Goal: Information Seeking & Learning: Learn about a topic

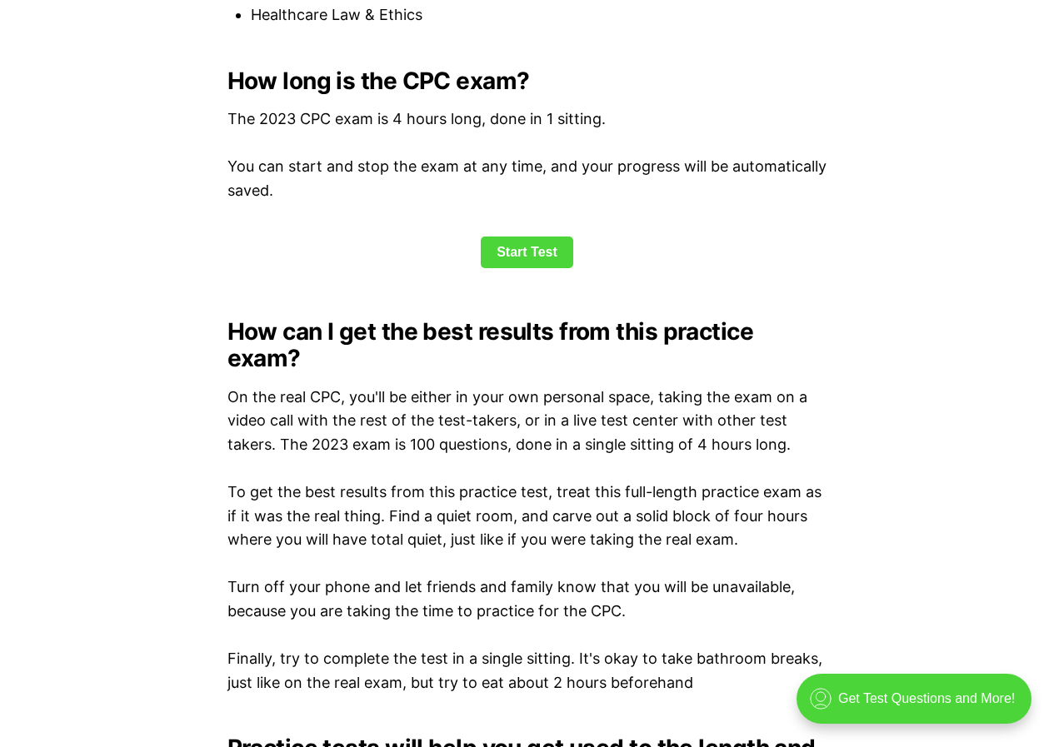
scroll to position [2249, 0]
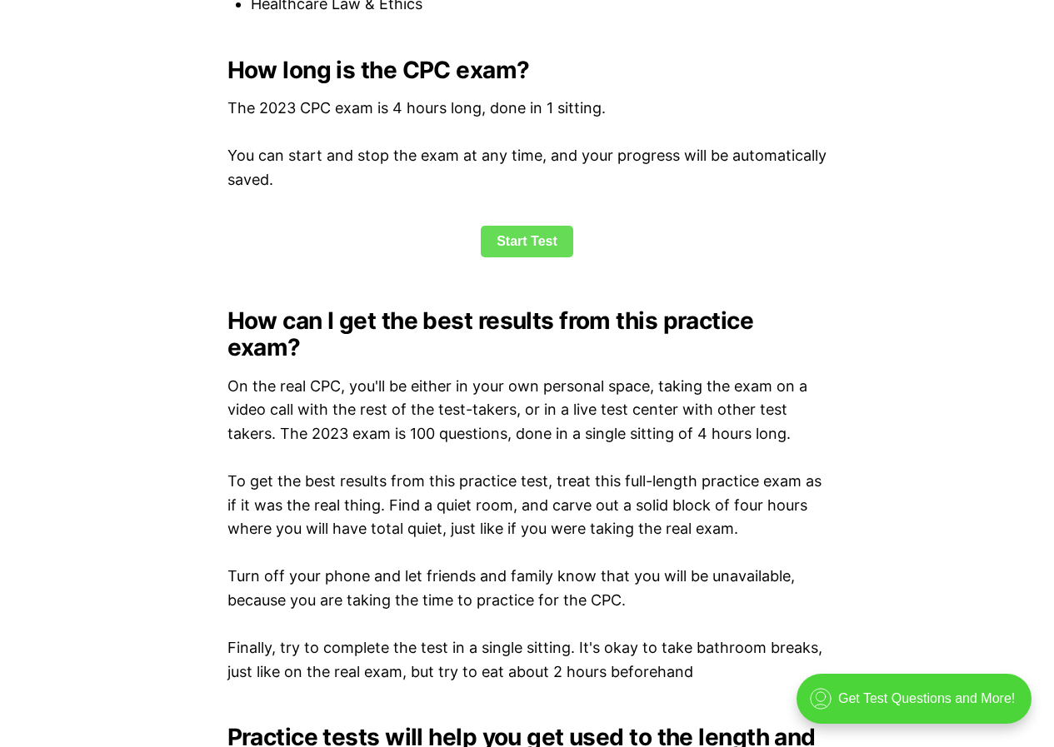
click at [549, 247] on link "Start Test" at bounding box center [527, 242] width 92 height 32
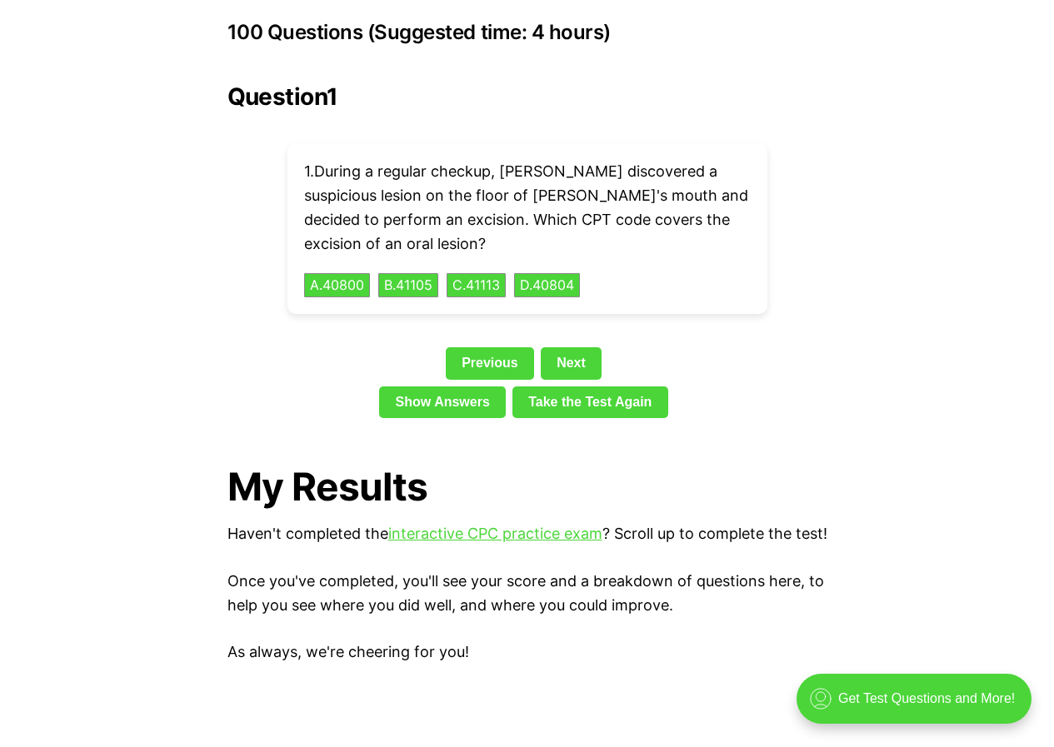
scroll to position [3734, 0]
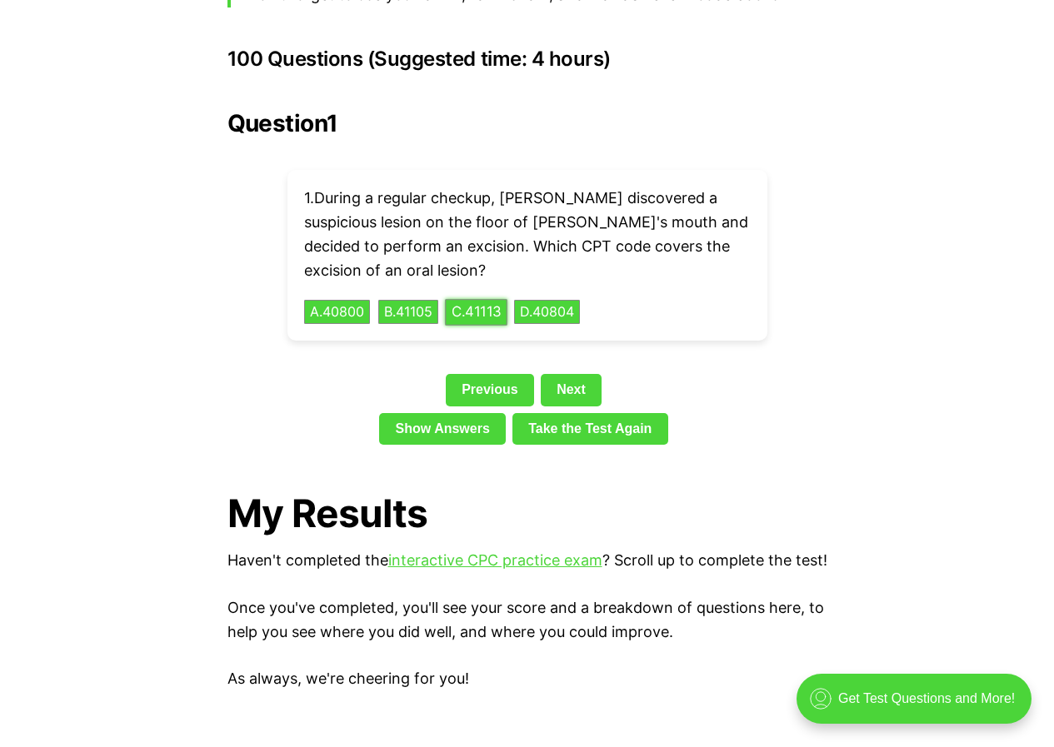
click at [483, 299] on button "C . 41113" at bounding box center [476, 312] width 62 height 26
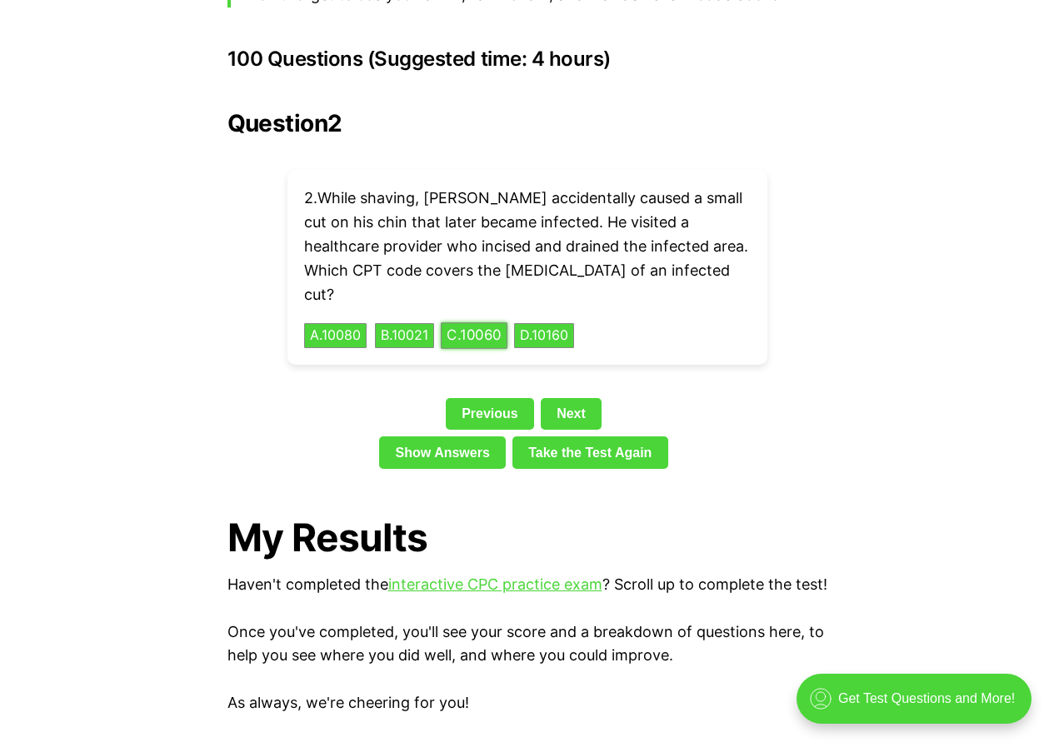
click at [505, 323] on button "C . 10060" at bounding box center [474, 336] width 67 height 26
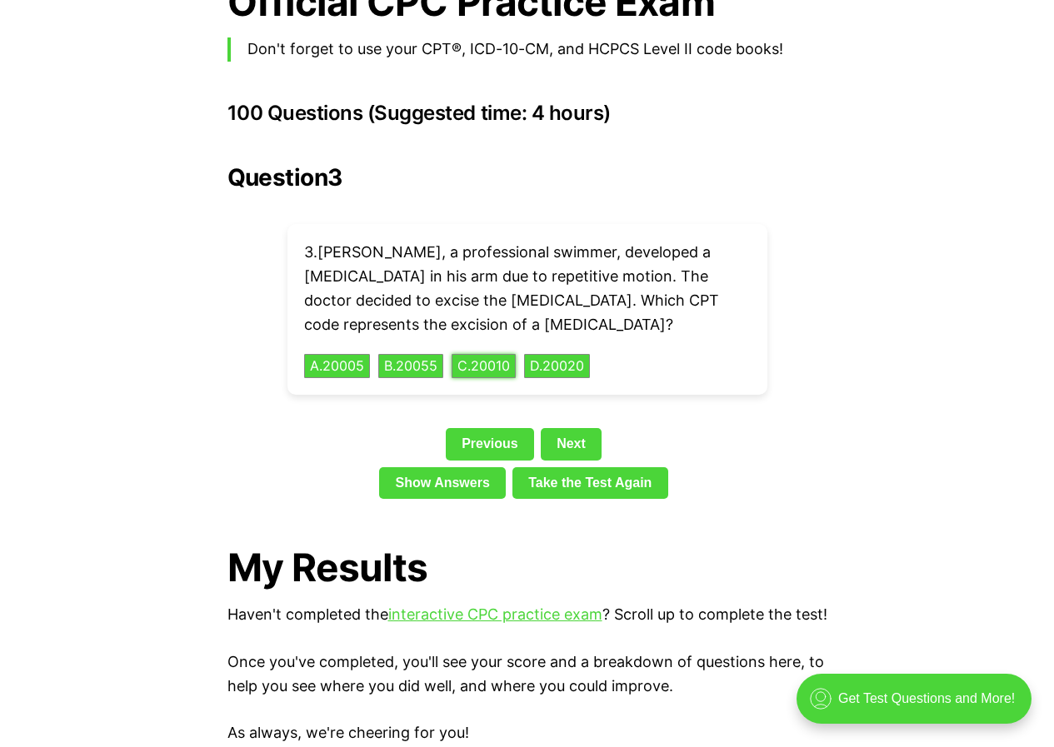
scroll to position [3651, 0]
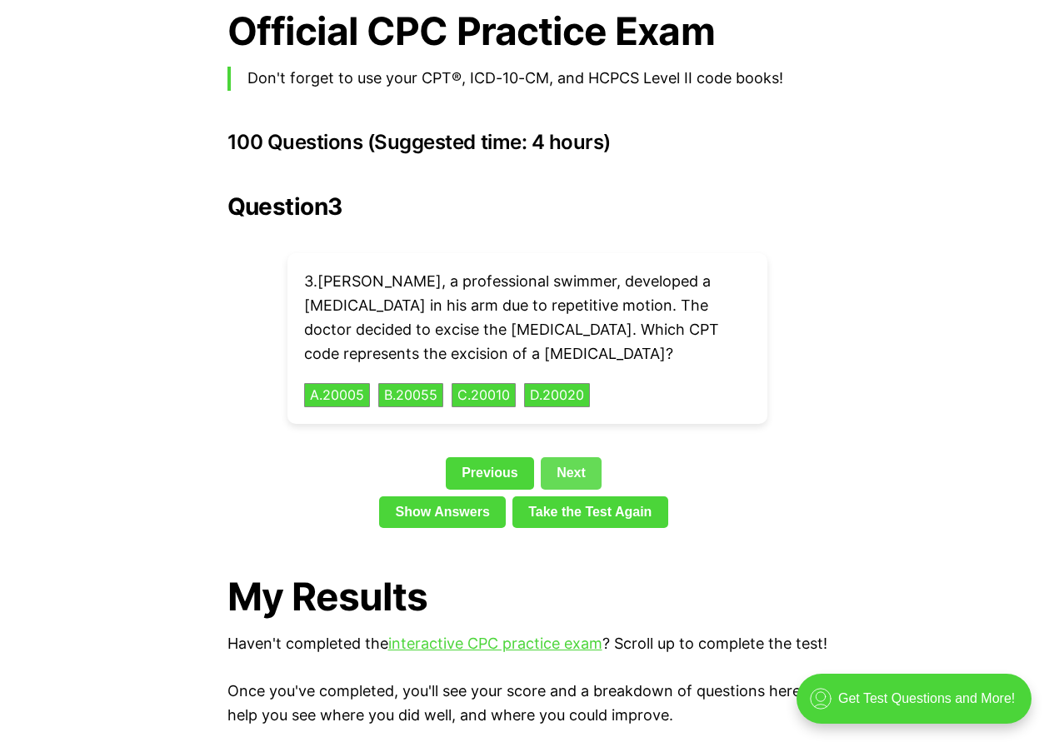
click at [590, 457] on link "Next" at bounding box center [571, 473] width 61 height 32
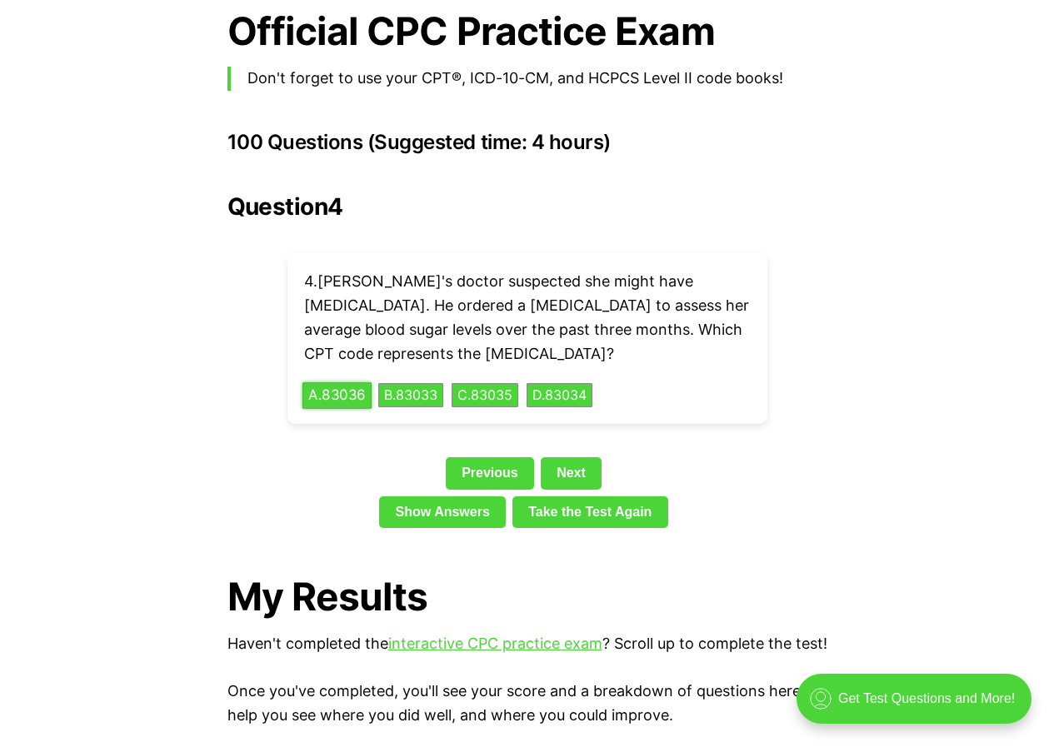
click at [341, 382] on button "A . 83036" at bounding box center [336, 395] width 69 height 26
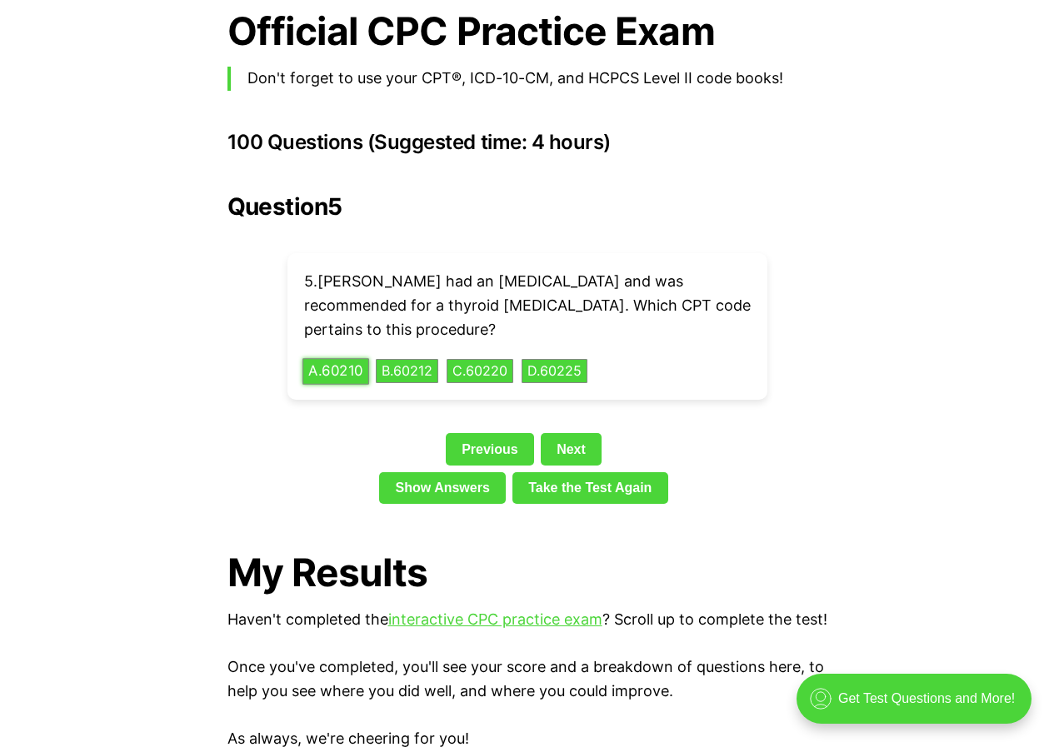
click at [347, 358] on button "A . 60210" at bounding box center [335, 371] width 67 height 26
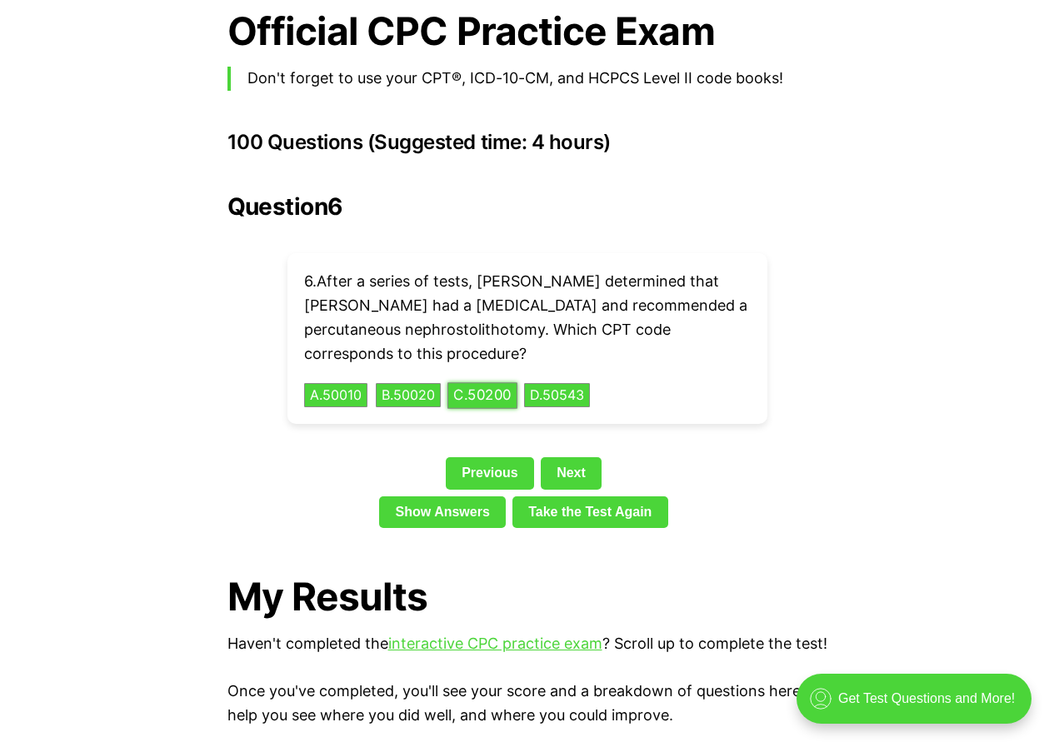
click at [497, 382] on button "C . 50200" at bounding box center [482, 395] width 70 height 26
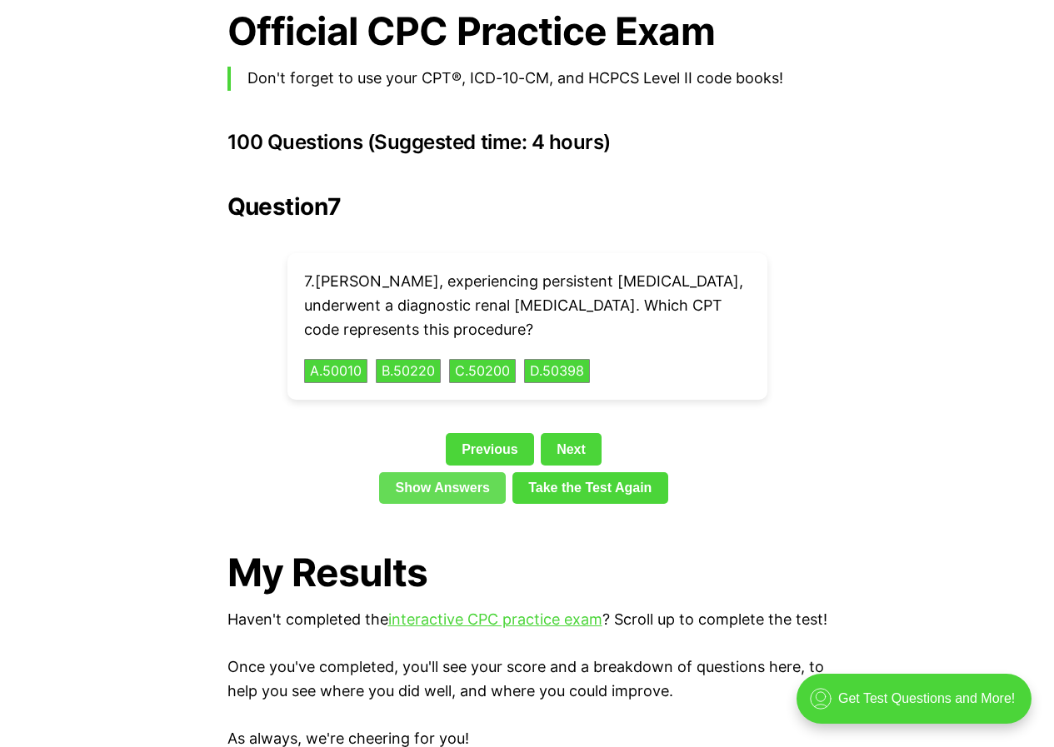
click at [446, 472] on link "Show Answers" at bounding box center [442, 488] width 127 height 32
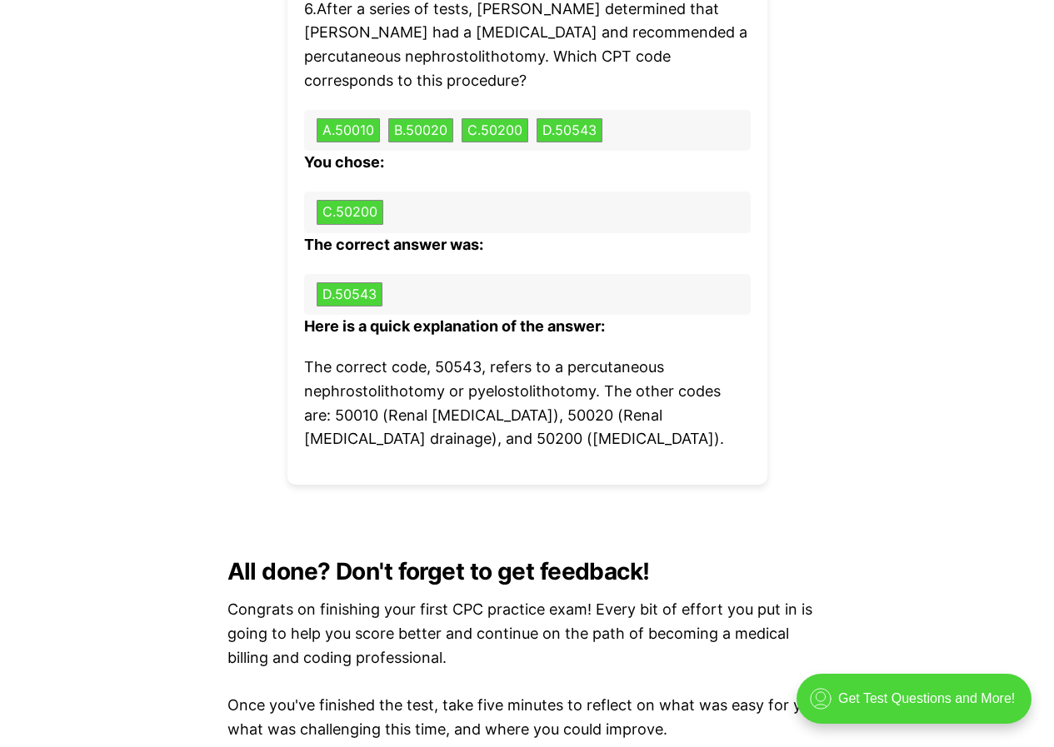
scroll to position [5688, 0]
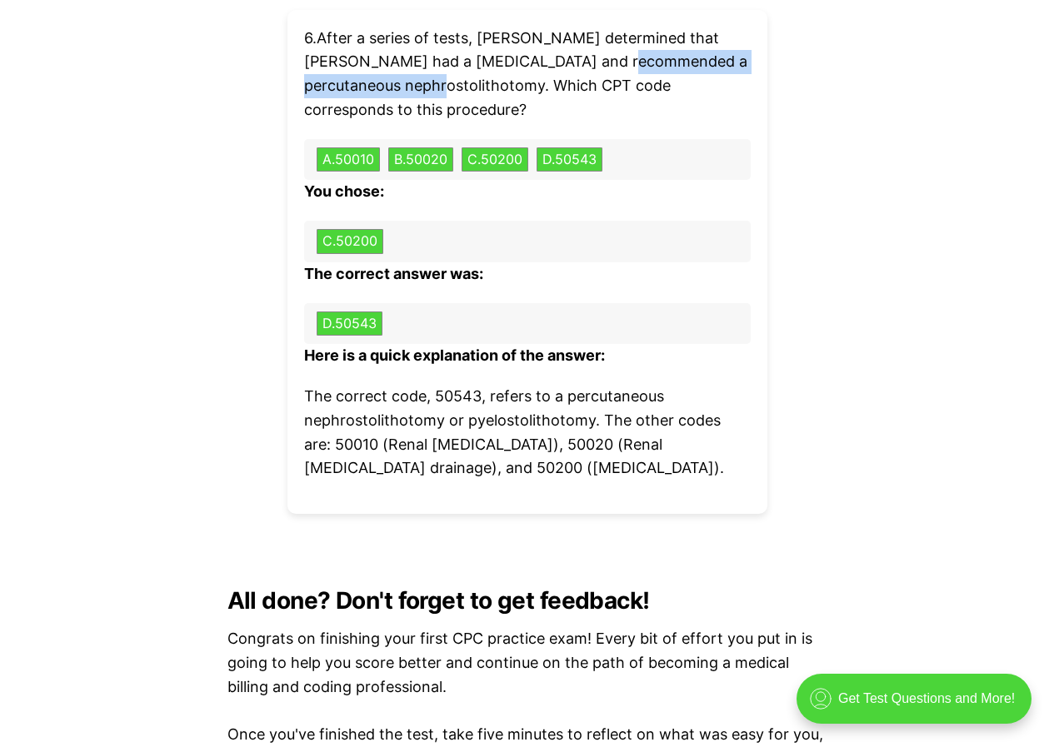
drag, startPoint x: 561, startPoint y: 58, endPoint x: 441, endPoint y: 86, distance: 122.2
click at [441, 86] on p "6 . After a series of tests, [PERSON_NAME] determined that [PERSON_NAME] had a …" at bounding box center [527, 75] width 446 height 96
copy p "percutaneous nephrostolithotomy"
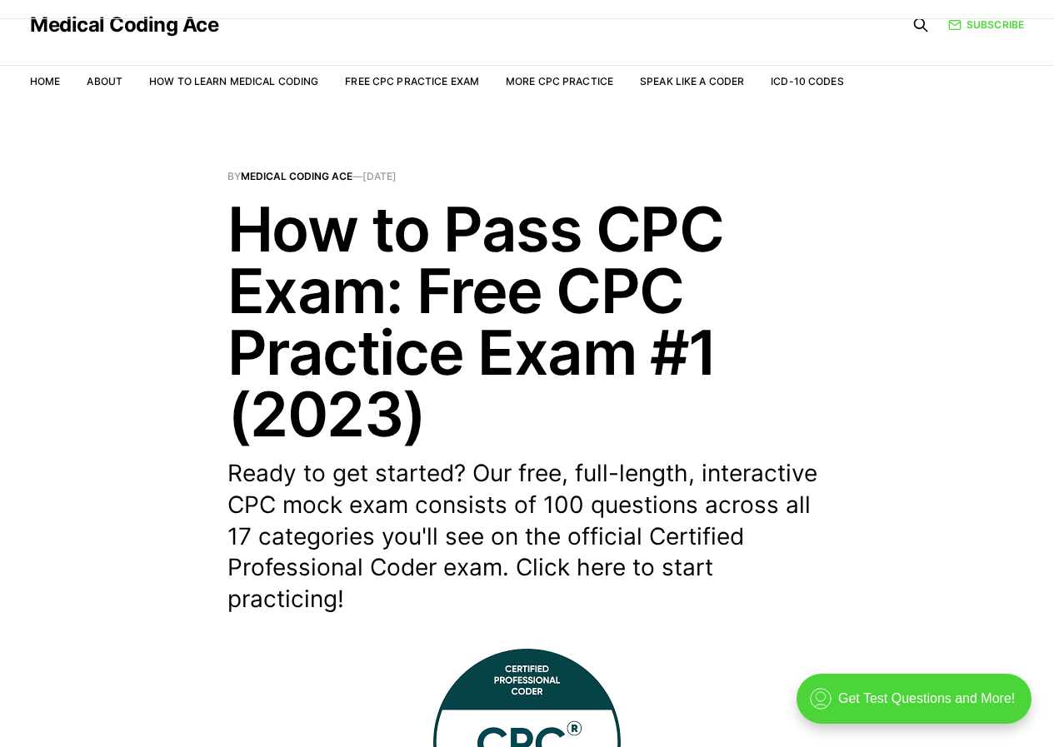
scroll to position [0, 0]
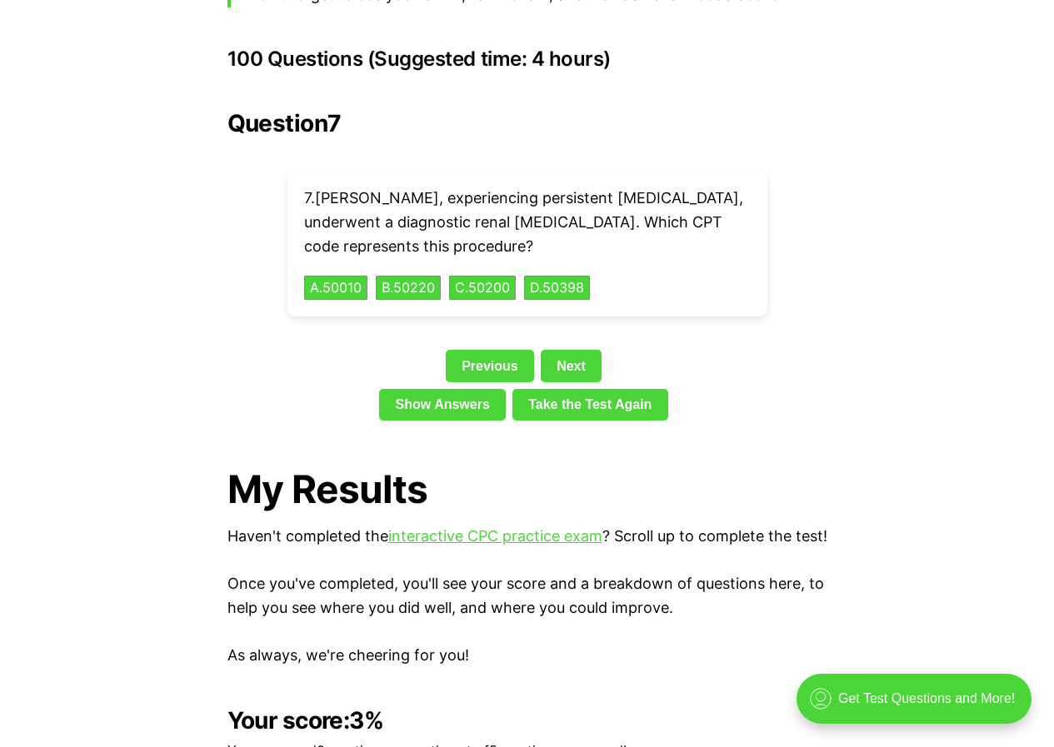
scroll to position [3651, 0]
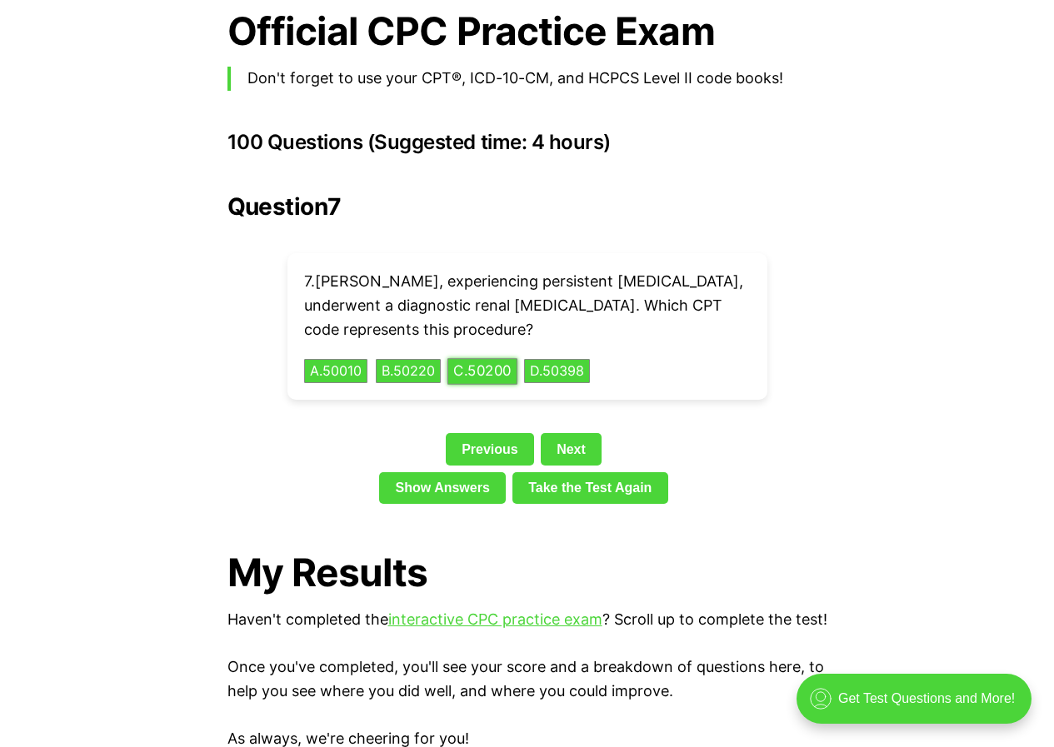
click at [500, 358] on button "C . 50200" at bounding box center [482, 371] width 70 height 26
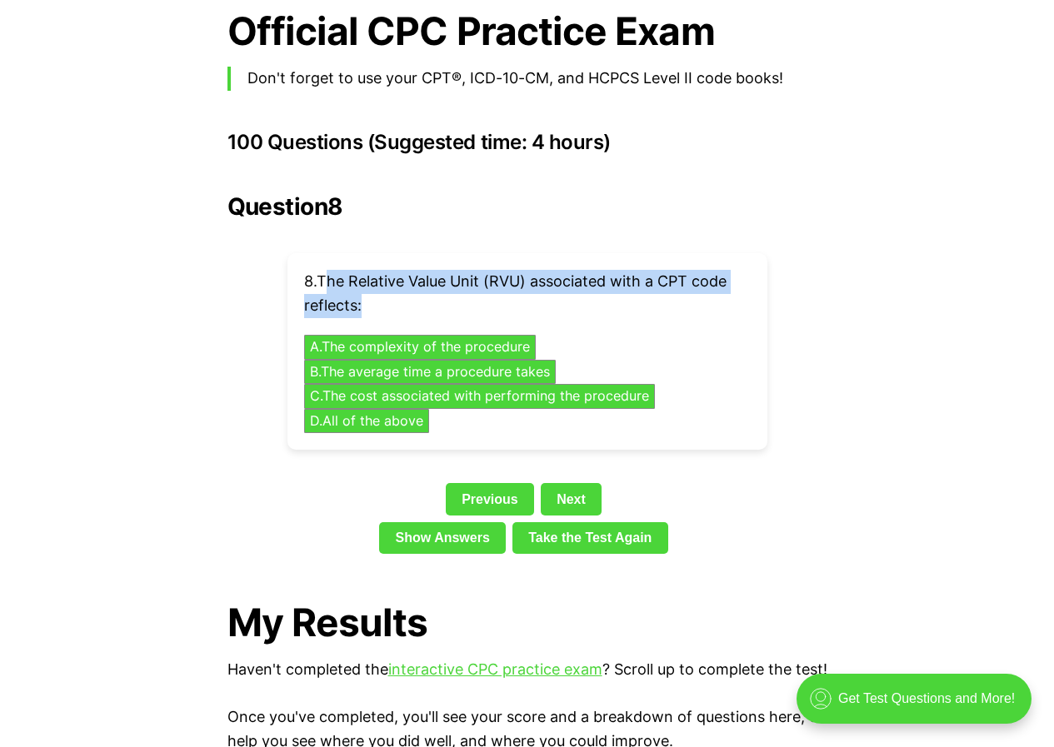
drag, startPoint x: 332, startPoint y: 256, endPoint x: 706, endPoint y: 274, distance: 374.4
click at [706, 274] on p "8 . The Relative Value Unit (RVU) associated with a CPT code reflects:" at bounding box center [527, 294] width 446 height 48
click at [476, 270] on p "8 . The Relative Value Unit (RVU) associated with a CPT code reflects:" at bounding box center [527, 294] width 446 height 48
drag, startPoint x: 322, startPoint y: 247, endPoint x: 377, endPoint y: 281, distance: 64.3
click at [377, 281] on p "8 . The Relative Value Unit (RVU) associated with a CPT code reflects:" at bounding box center [527, 294] width 446 height 48
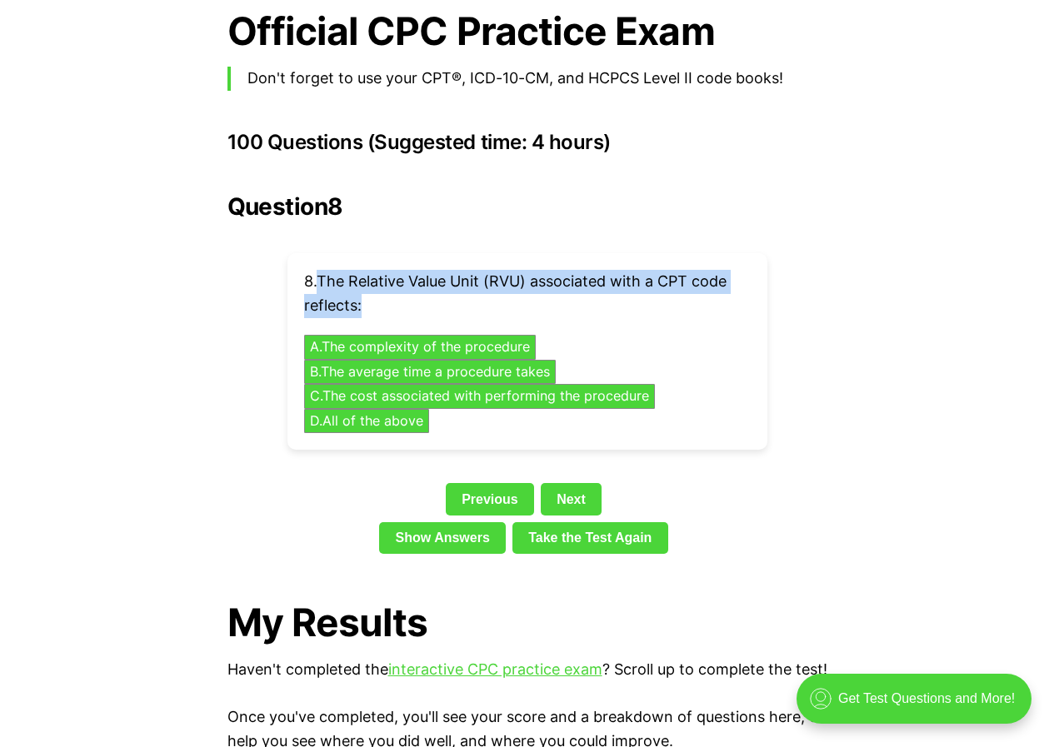
copy p "The Relative Value Unit (RVU) associated with a CPT code reflects:"
click at [617, 383] on button "C . The cost associated with performing the procedure" at bounding box center [479, 396] width 368 height 26
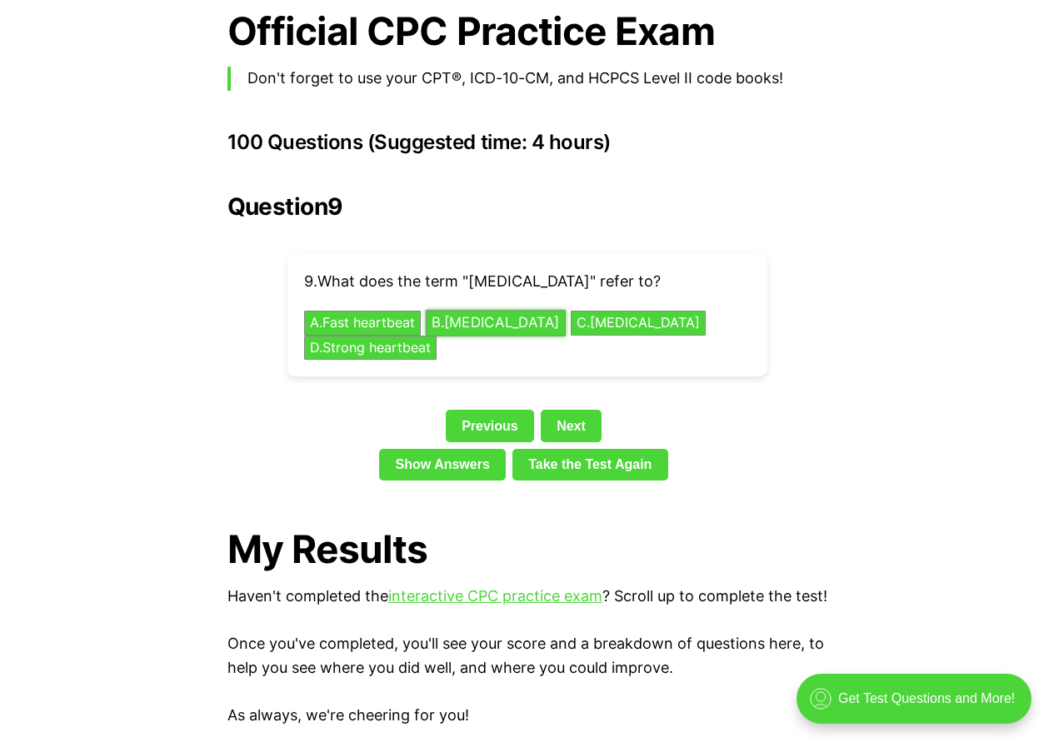
click at [533, 311] on button "B . [MEDICAL_DATA]" at bounding box center [496, 324] width 140 height 26
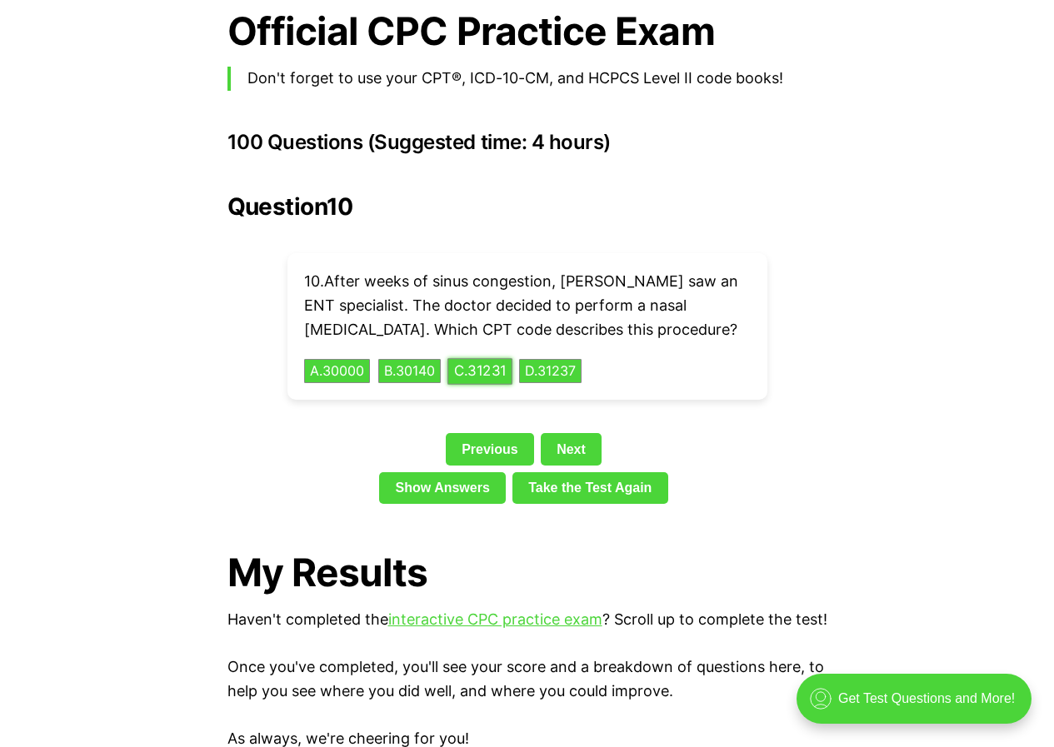
click at [505, 358] on button "C . 31231" at bounding box center [479, 371] width 65 height 26
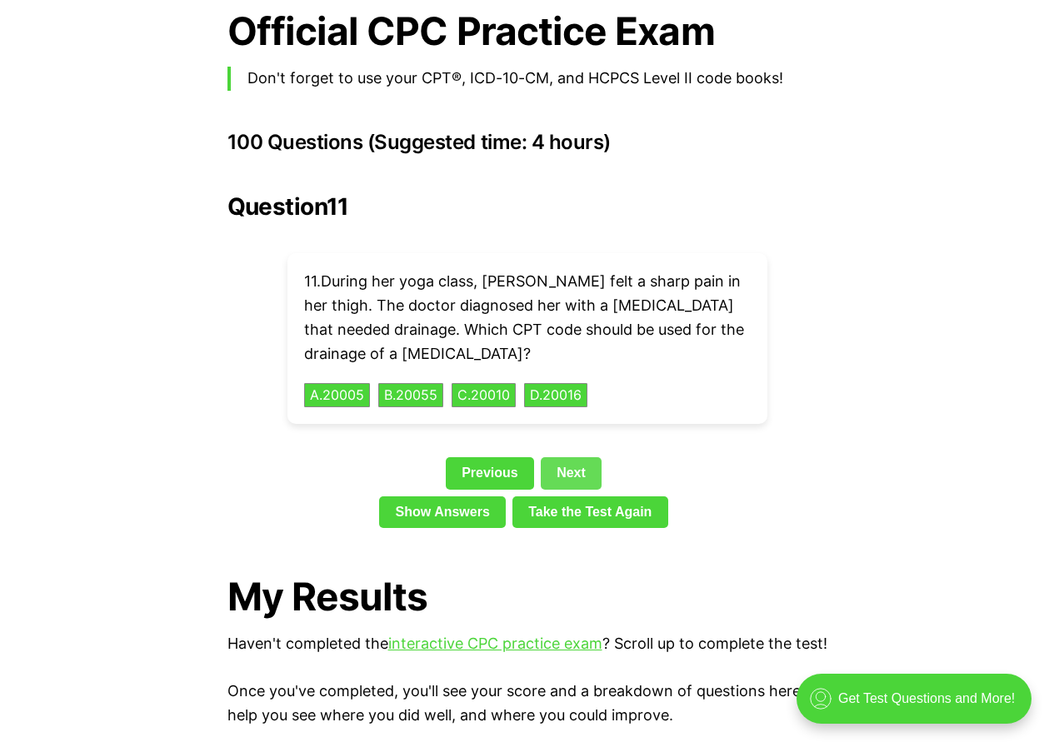
click at [562, 457] on link "Next" at bounding box center [571, 473] width 61 height 32
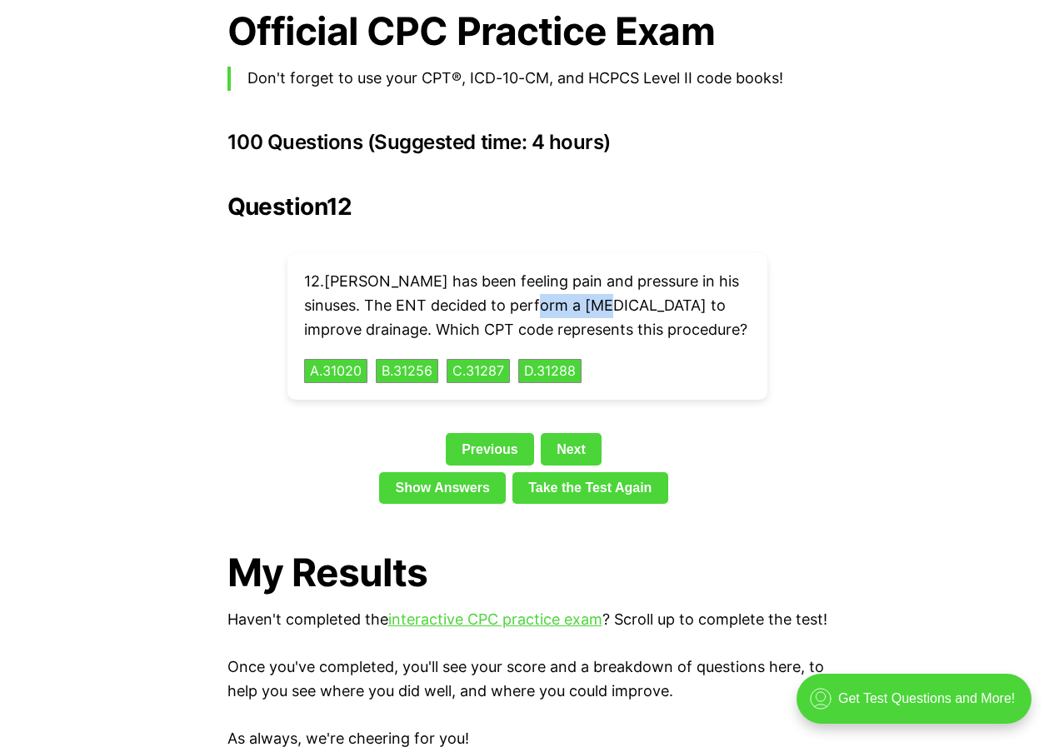
drag, startPoint x: 525, startPoint y: 279, endPoint x: 599, endPoint y: 278, distance: 74.1
click at [599, 278] on p "12 . [PERSON_NAME] has been feeling pain and pressure in his sinuses. The ENT d…" at bounding box center [527, 306] width 446 height 72
click at [571, 279] on p "12 . [PERSON_NAME] has been feeling pain and pressure in his sinuses. The ENT d…" at bounding box center [527, 306] width 446 height 72
click at [526, 280] on p "12 . [PERSON_NAME] has been feeling pain and pressure in his sinuses. The ENT d…" at bounding box center [527, 306] width 446 height 72
drag, startPoint x: 526, startPoint y: 280, endPoint x: 606, endPoint y: 280, distance: 79.1
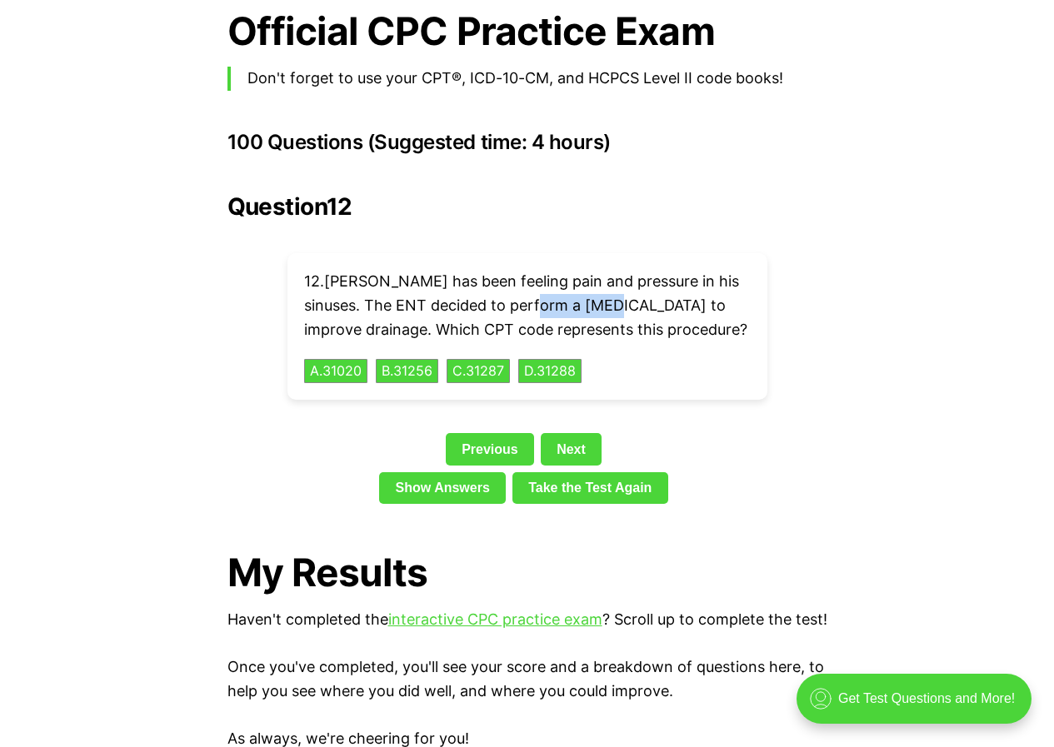
click at [606, 280] on p "12 . [PERSON_NAME] has been feeling pain and pressure in his sinuses. The ENT d…" at bounding box center [527, 306] width 446 height 72
copy p "[MEDICAL_DATA]"
click at [338, 358] on button "A . 31020" at bounding box center [335, 371] width 67 height 26
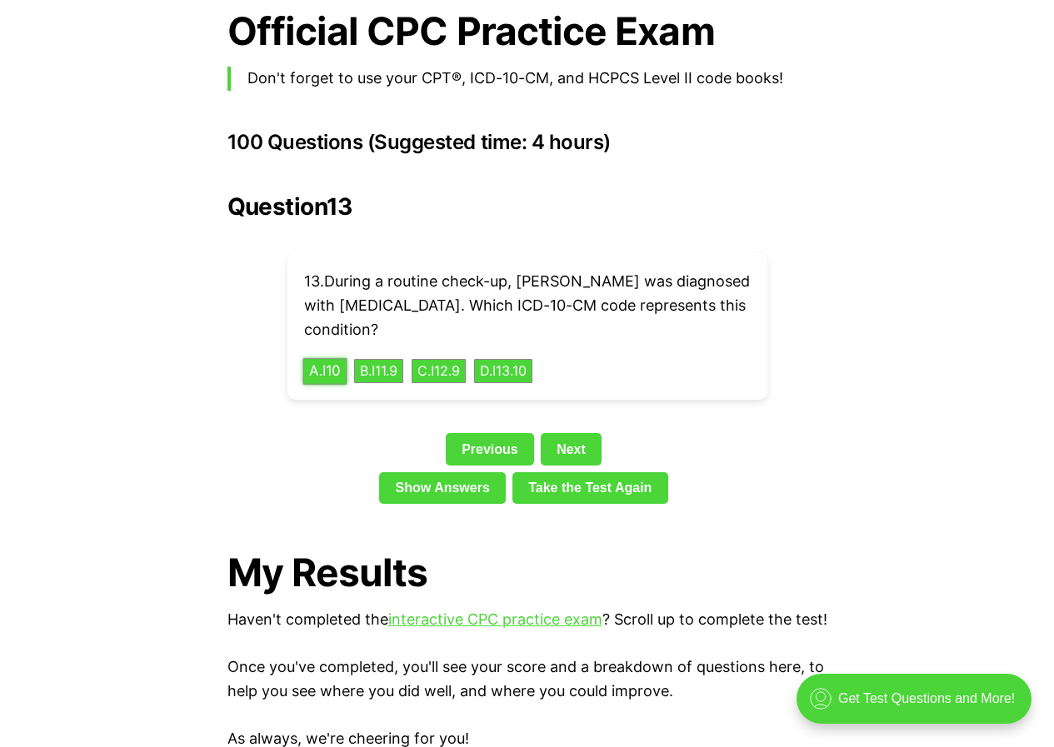
click at [329, 358] on button "A . I10" at bounding box center [324, 371] width 44 height 26
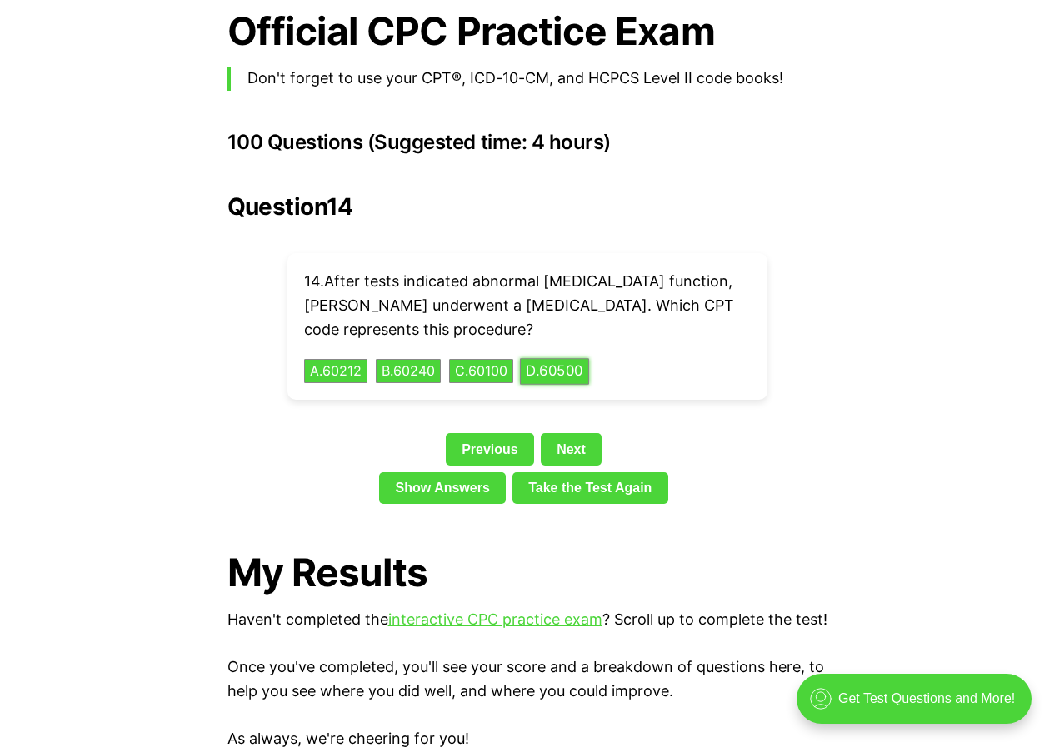
click at [582, 358] on button "D . 60500" at bounding box center [554, 371] width 69 height 26
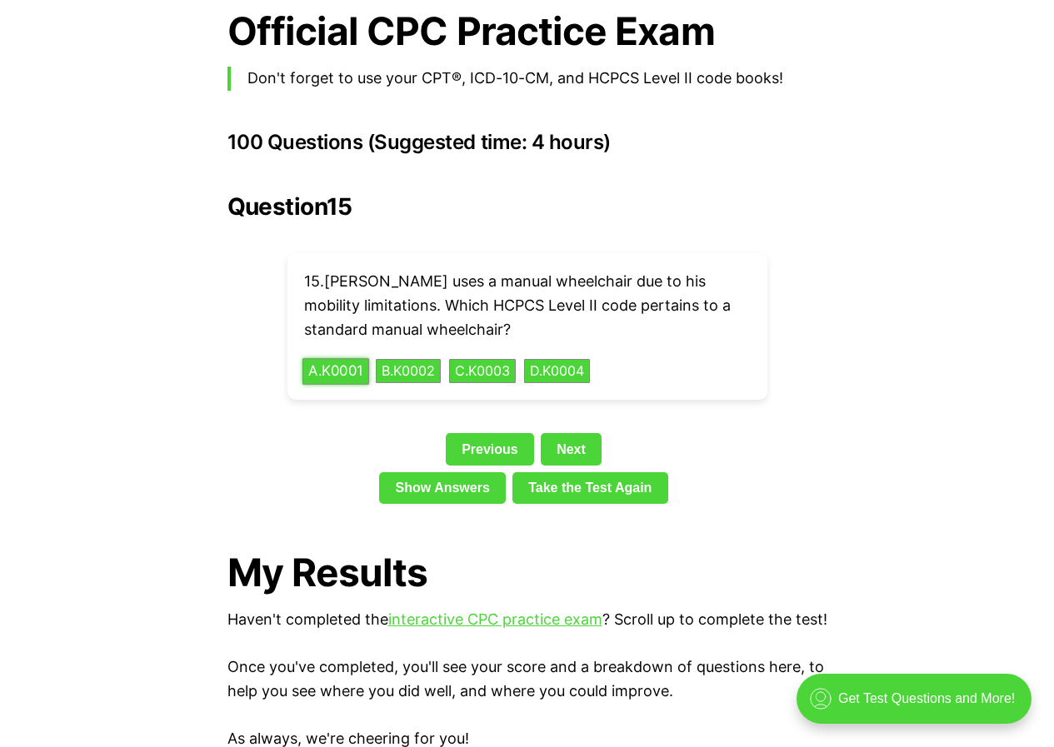
click at [345, 358] on button "A . K0001" at bounding box center [335, 371] width 67 height 26
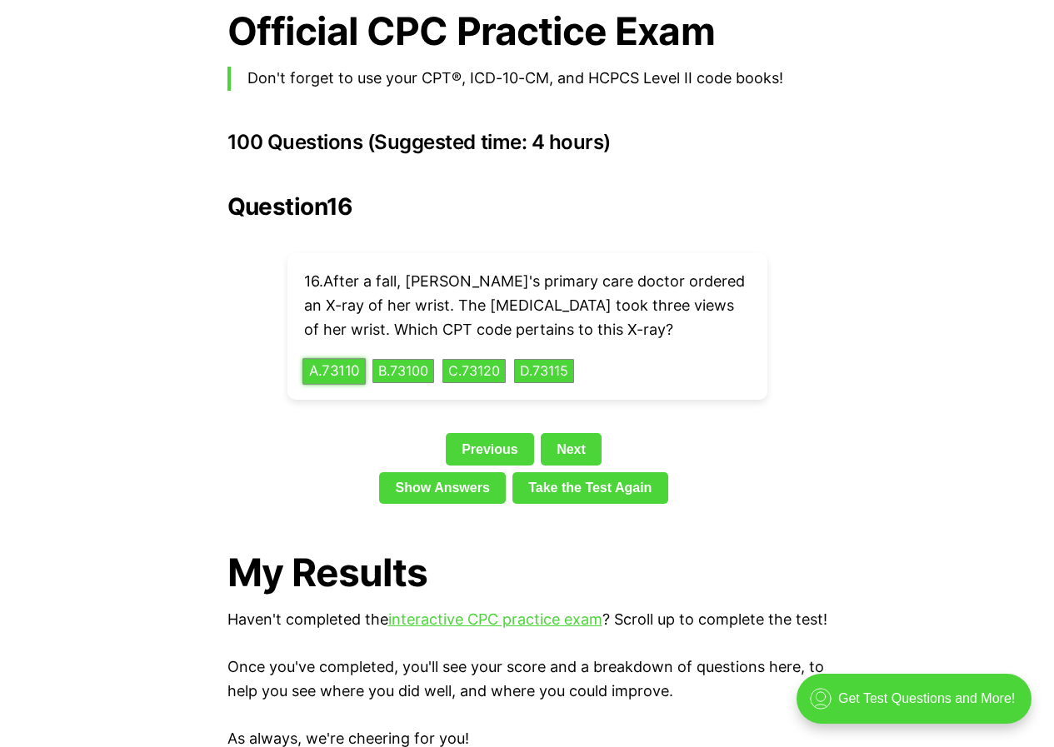
click at [340, 358] on button "A . 73110" at bounding box center [333, 371] width 63 height 26
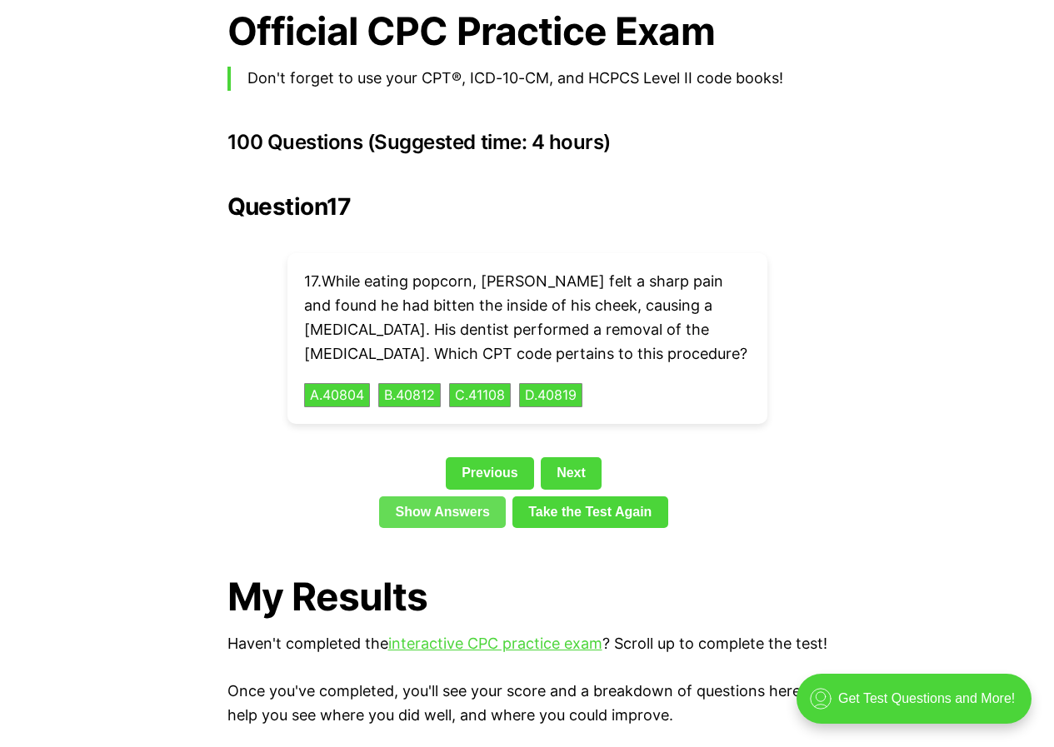
click at [468, 496] on link "Show Answers" at bounding box center [442, 512] width 127 height 32
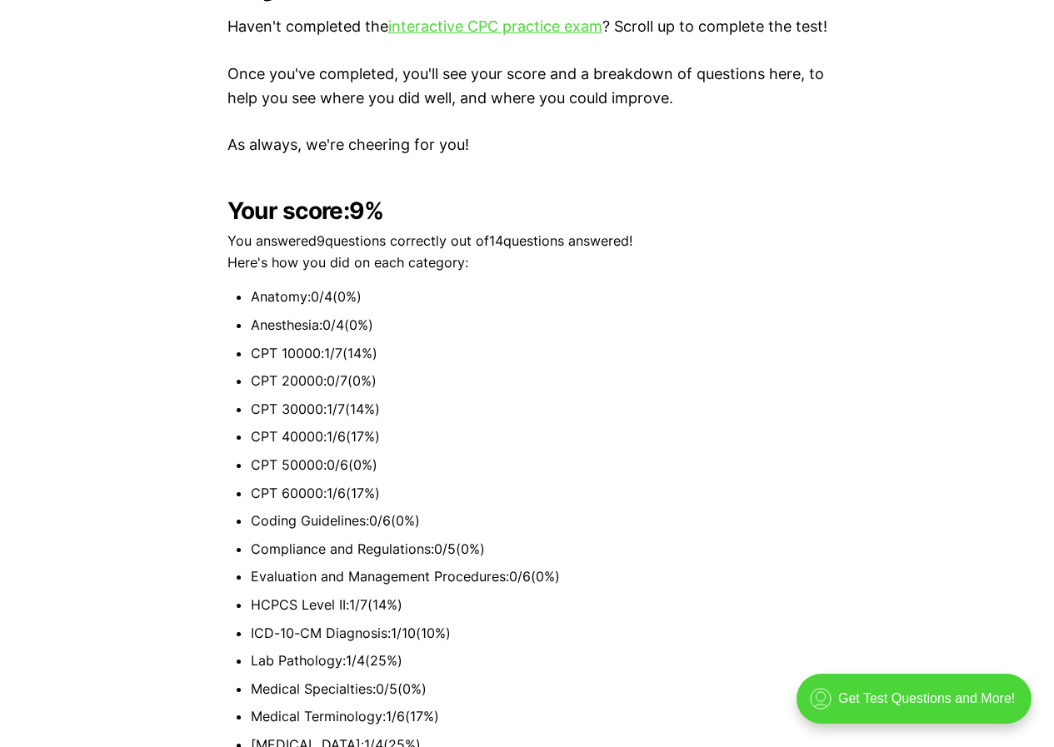
scroll to position [4213, 0]
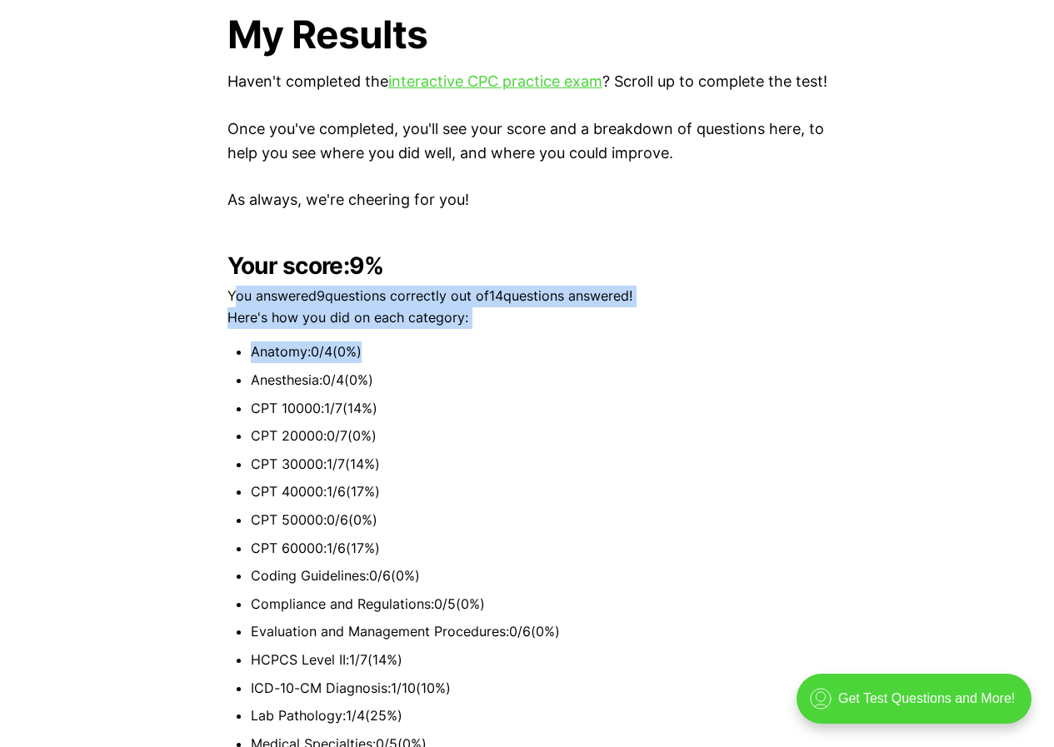
drag, startPoint x: 242, startPoint y: 285, endPoint x: 553, endPoint y: 340, distance: 316.3
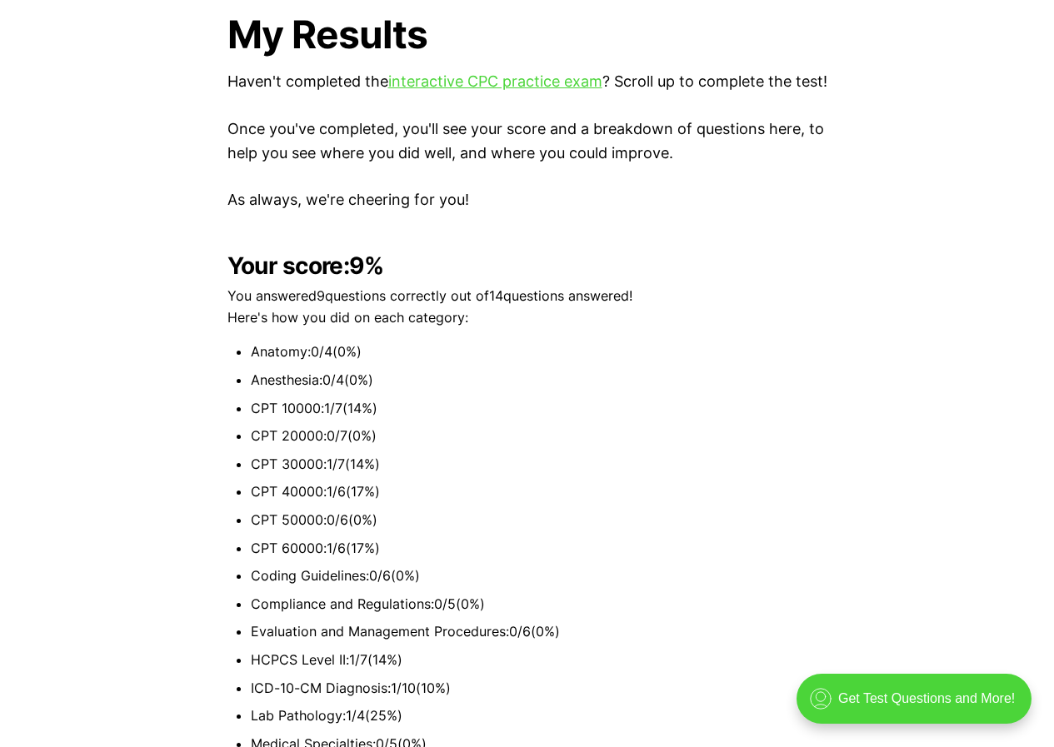
drag, startPoint x: 625, startPoint y: 467, endPoint x: 629, endPoint y: 486, distance: 19.6
click at [626, 471] on li "CPT 30000 : 1 / 7 ( 14 %)" at bounding box center [539, 465] width 576 height 22
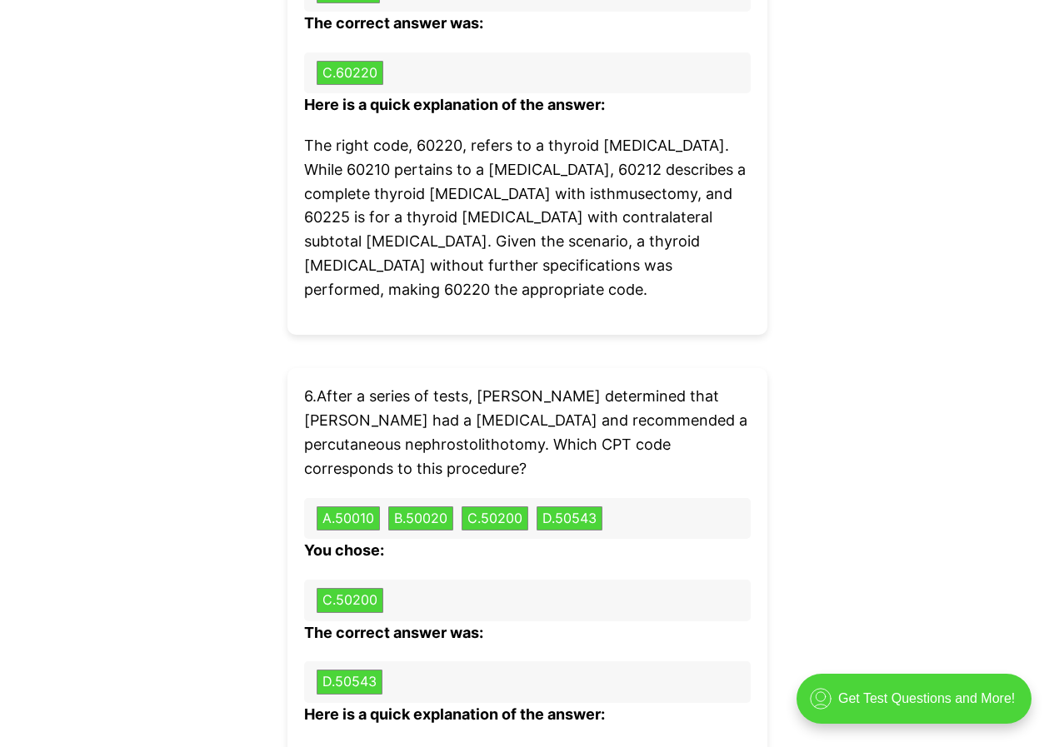
scroll to position [5379, 0]
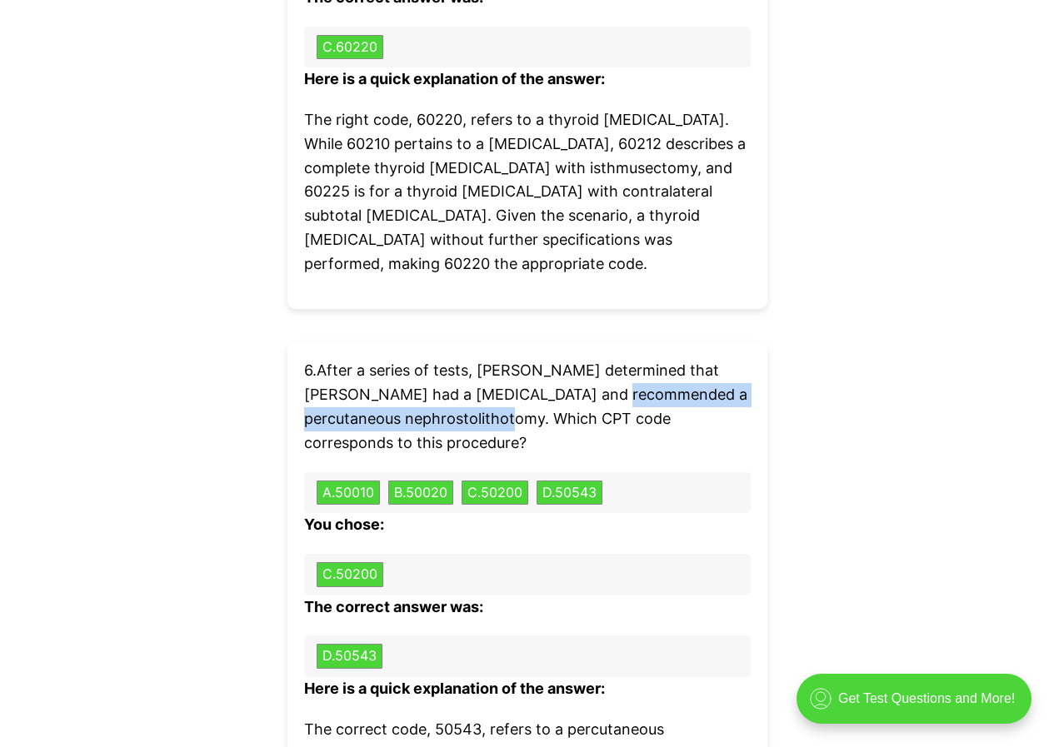
drag, startPoint x: 556, startPoint y: 391, endPoint x: 516, endPoint y: 415, distance: 46.0
click at [516, 415] on p "6 . After a series of tests, [PERSON_NAME] determined that [PERSON_NAME] had a …" at bounding box center [527, 407] width 446 height 96
drag, startPoint x: 520, startPoint y: 415, endPoint x: 538, endPoint y: 414, distance: 18.3
click at [521, 415] on p "6 . After a series of tests, [PERSON_NAME] determined that [PERSON_NAME] had a …" at bounding box center [527, 407] width 446 height 96
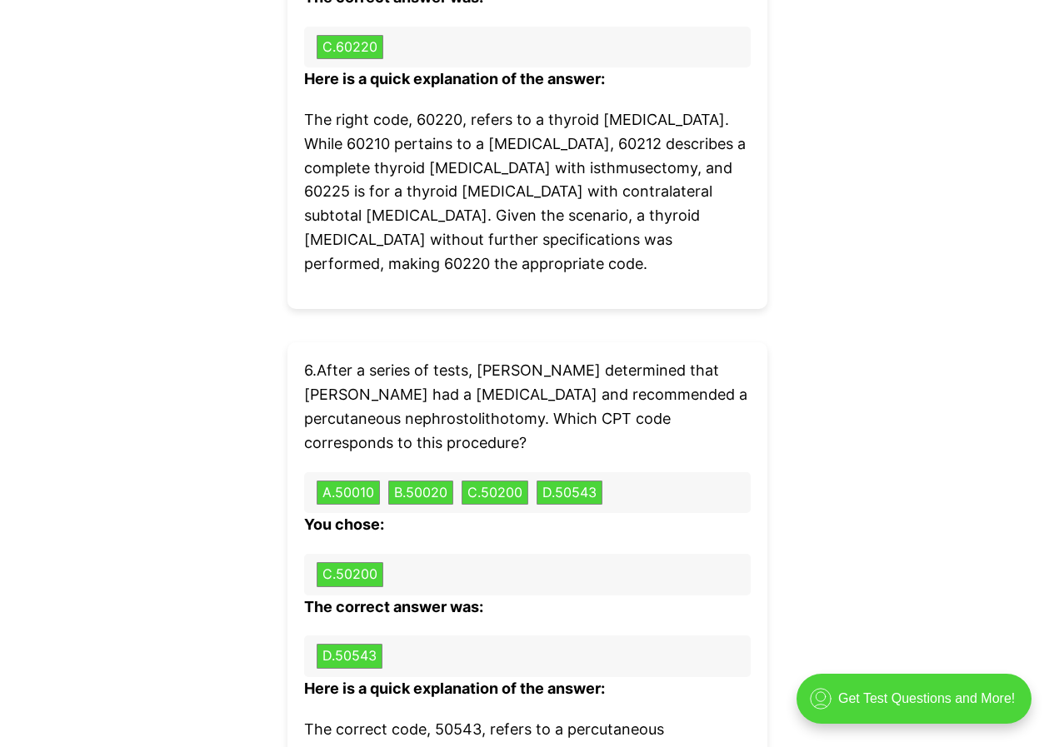
click at [720, 450] on p "6 . After a series of tests, [PERSON_NAME] determined that [PERSON_NAME] had a …" at bounding box center [527, 407] width 446 height 96
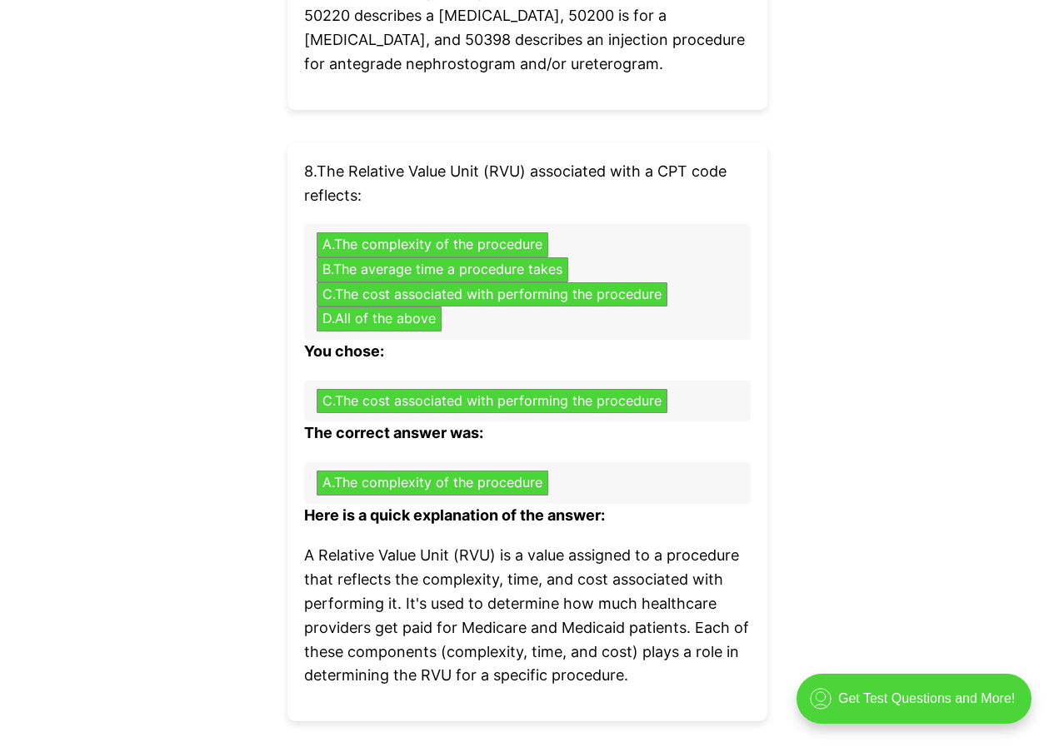
scroll to position [6628, 0]
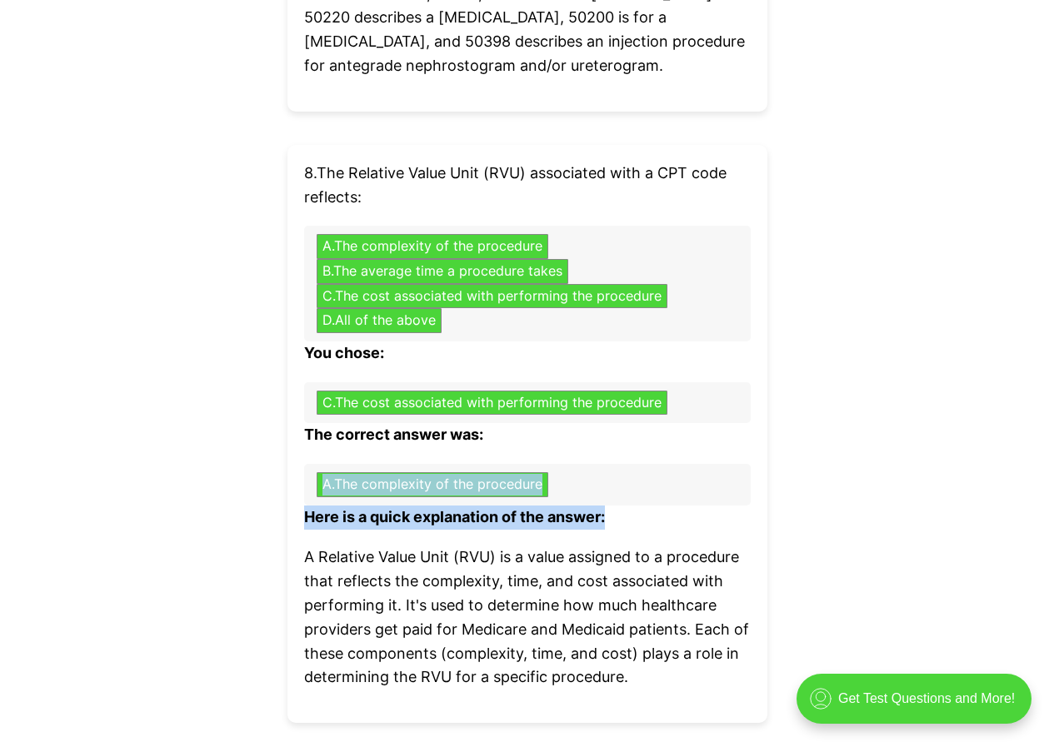
drag, startPoint x: 320, startPoint y: 463, endPoint x: 616, endPoint y: 516, distance: 301.3
click at [616, 516] on div "8 . The Relative Value Unit (RVU) associated with a CPT code reflects: A . The …" at bounding box center [527, 434] width 480 height 578
click at [654, 506] on p "Here is a quick explanation of the answer:" at bounding box center [527, 518] width 446 height 24
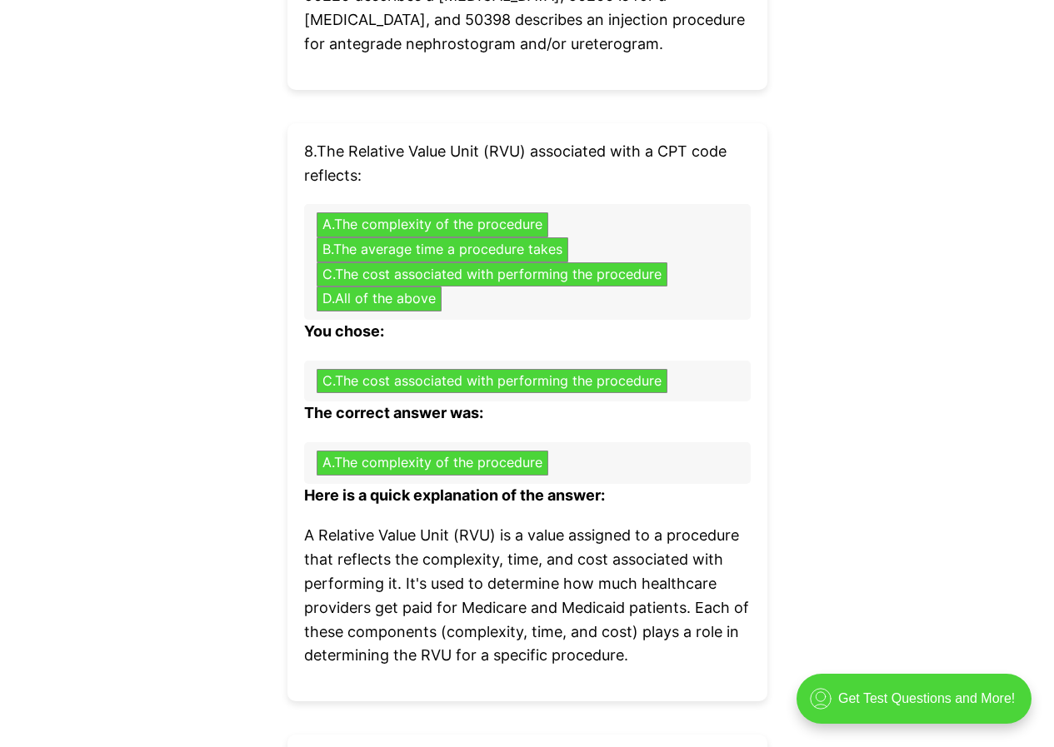
scroll to position [6711, 0]
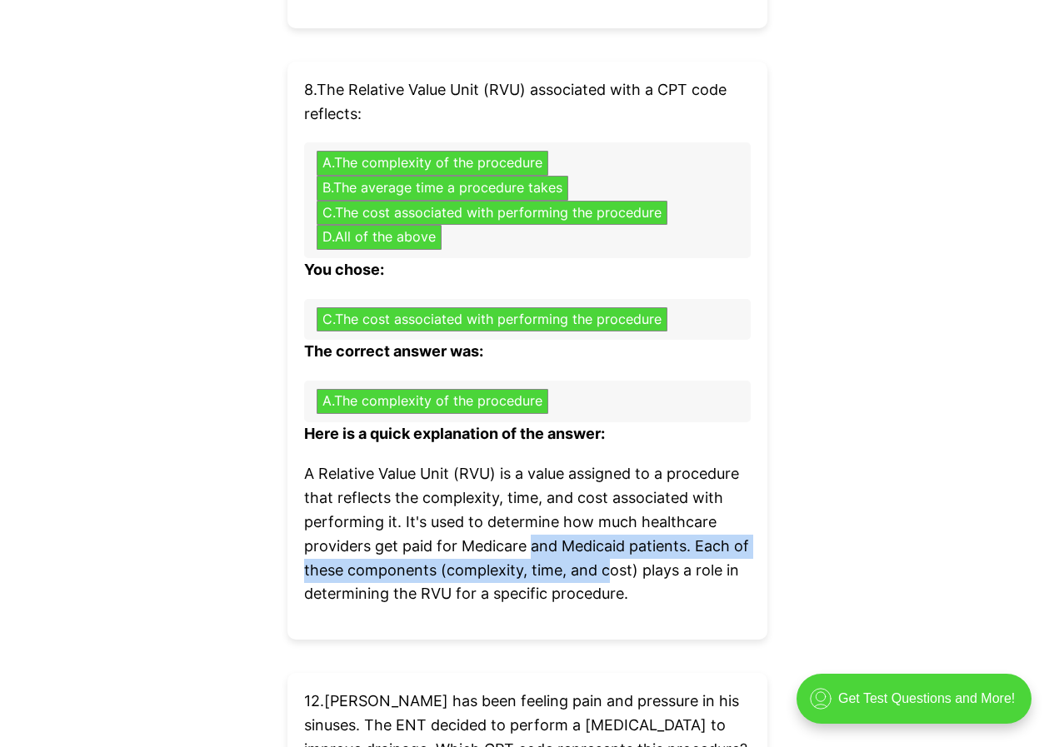
drag, startPoint x: 534, startPoint y: 551, endPoint x: 610, endPoint y: 562, distance: 76.6
click at [610, 562] on p "A Relative Value Unit (RVU) is a value assigned to a procedure that reflects th…" at bounding box center [527, 534] width 446 height 144
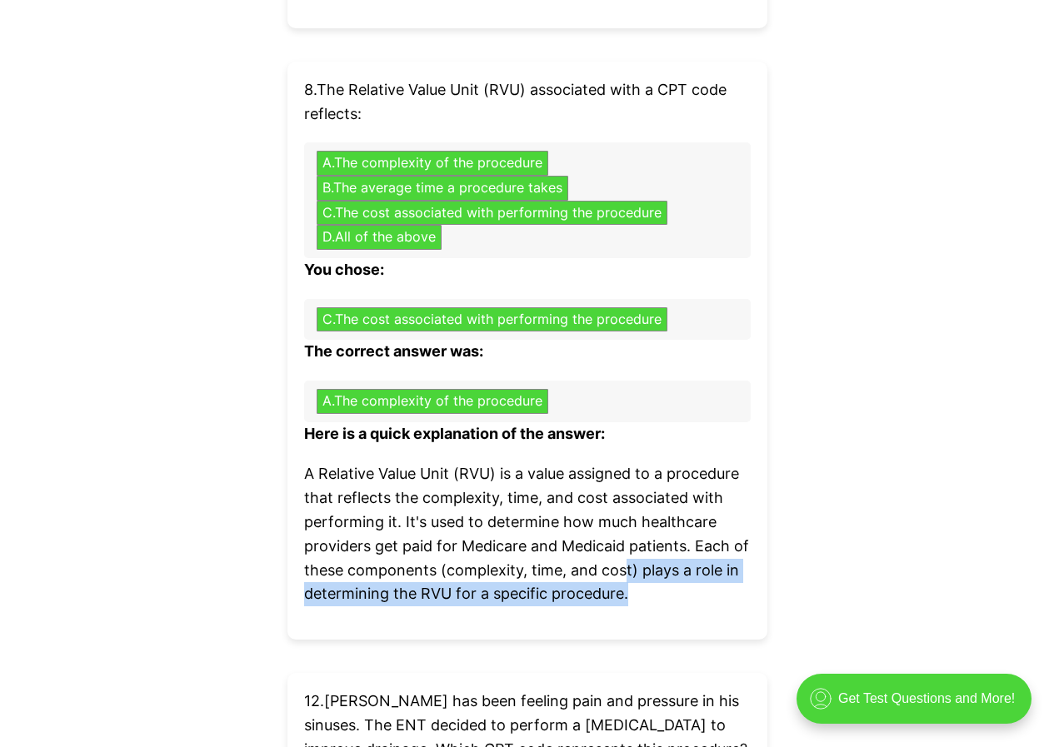
click at [641, 588] on p "A Relative Value Unit (RVU) is a value assigned to a procedure that reflects th…" at bounding box center [527, 534] width 446 height 144
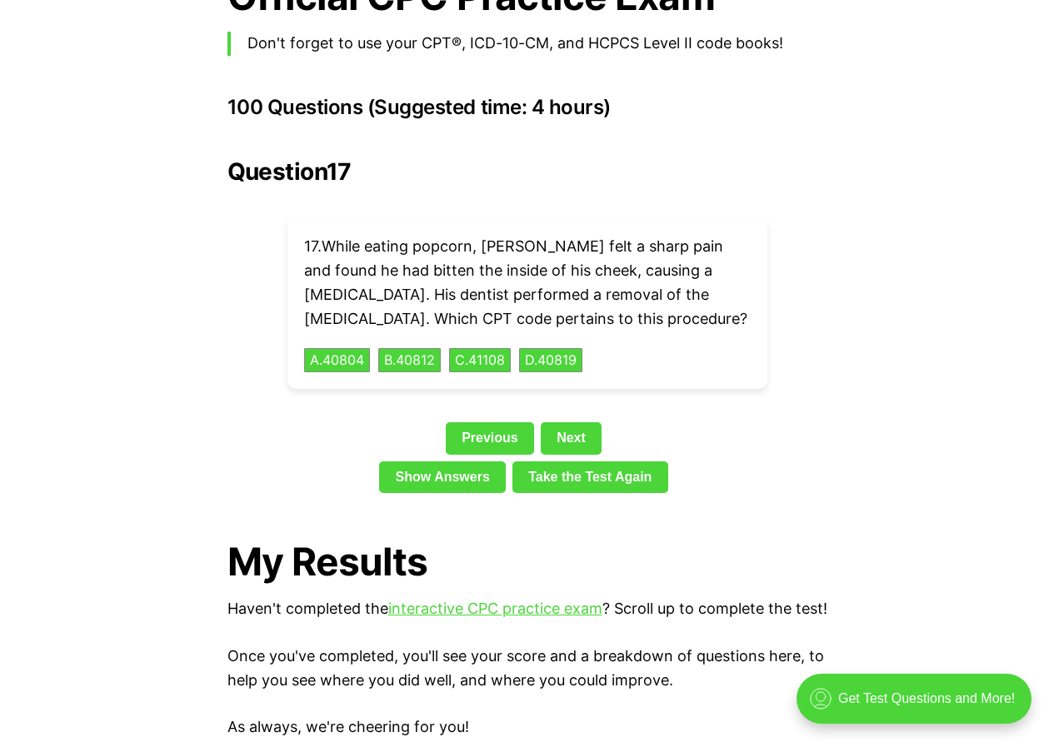
scroll to position [3713, 0]
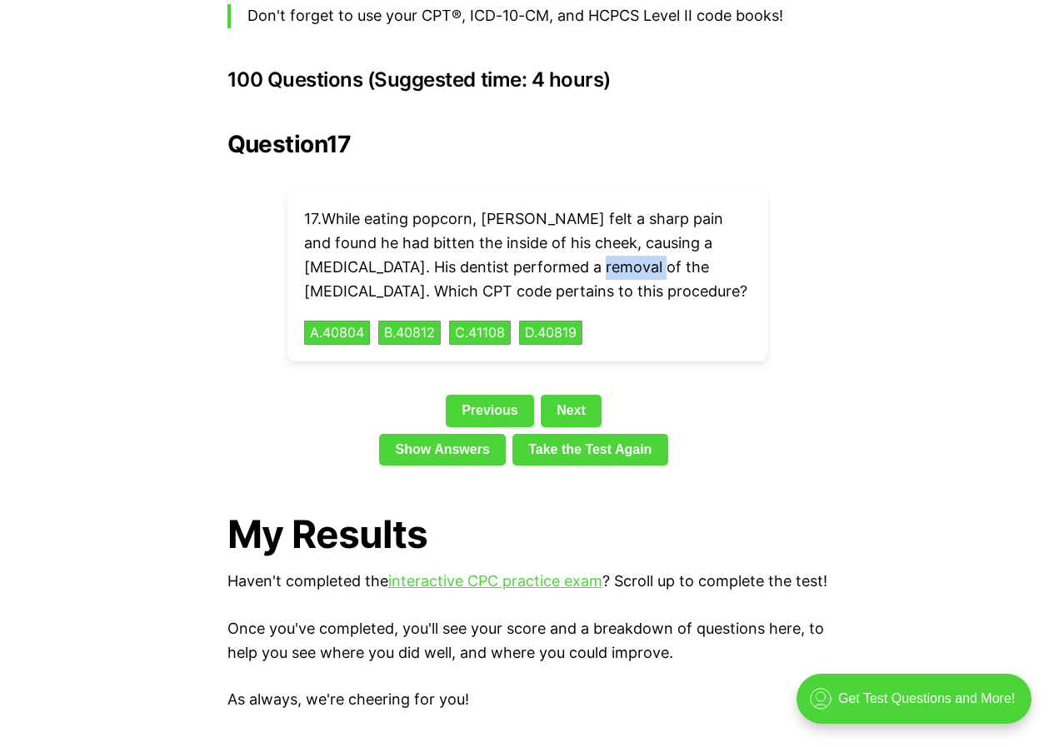
drag, startPoint x: 557, startPoint y: 234, endPoint x: 622, endPoint y: 233, distance: 65.0
click at [622, 233] on p "17 . While eating popcorn, [PERSON_NAME] felt a sharp pain and found he had bit…" at bounding box center [527, 255] width 446 height 96
copy p "[MEDICAL_DATA]"
click at [810, 221] on div "Question 17 17 . While eating popcorn, [PERSON_NAME] felt a sharp pain and foun…" at bounding box center [527, 301] width 600 height 341
drag, startPoint x: 304, startPoint y: 267, endPoint x: 533, endPoint y: 254, distance: 229.4
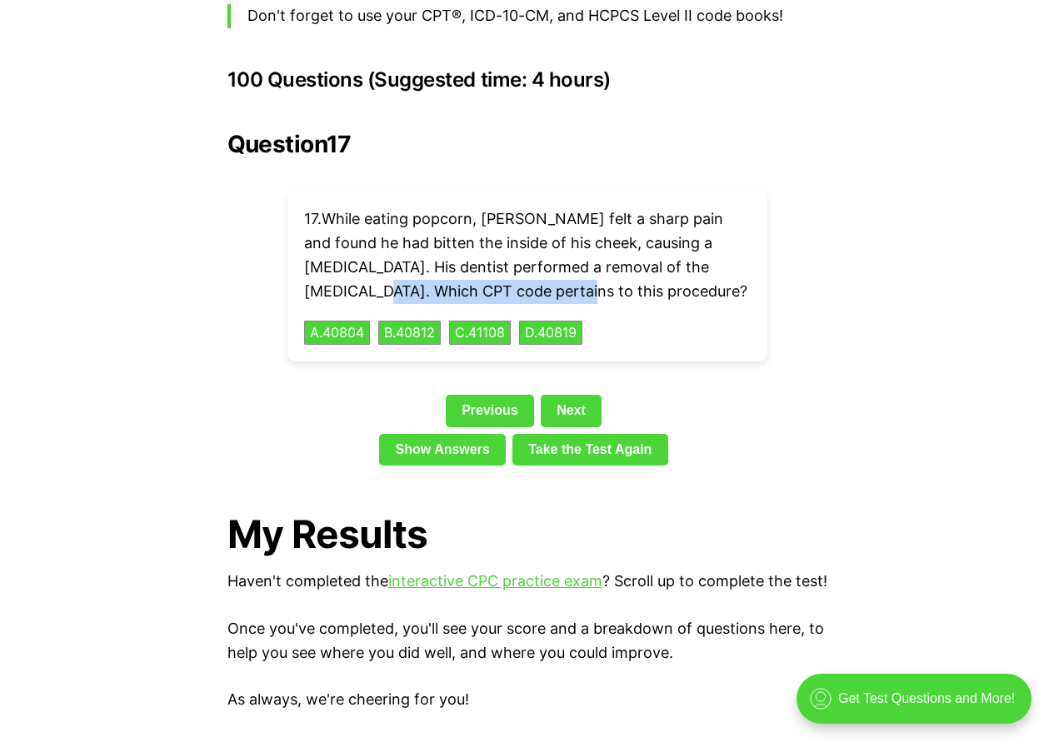
click at [533, 254] on p "17 . While eating popcorn, [PERSON_NAME] felt a sharp pain and found he had bit…" at bounding box center [527, 255] width 446 height 96
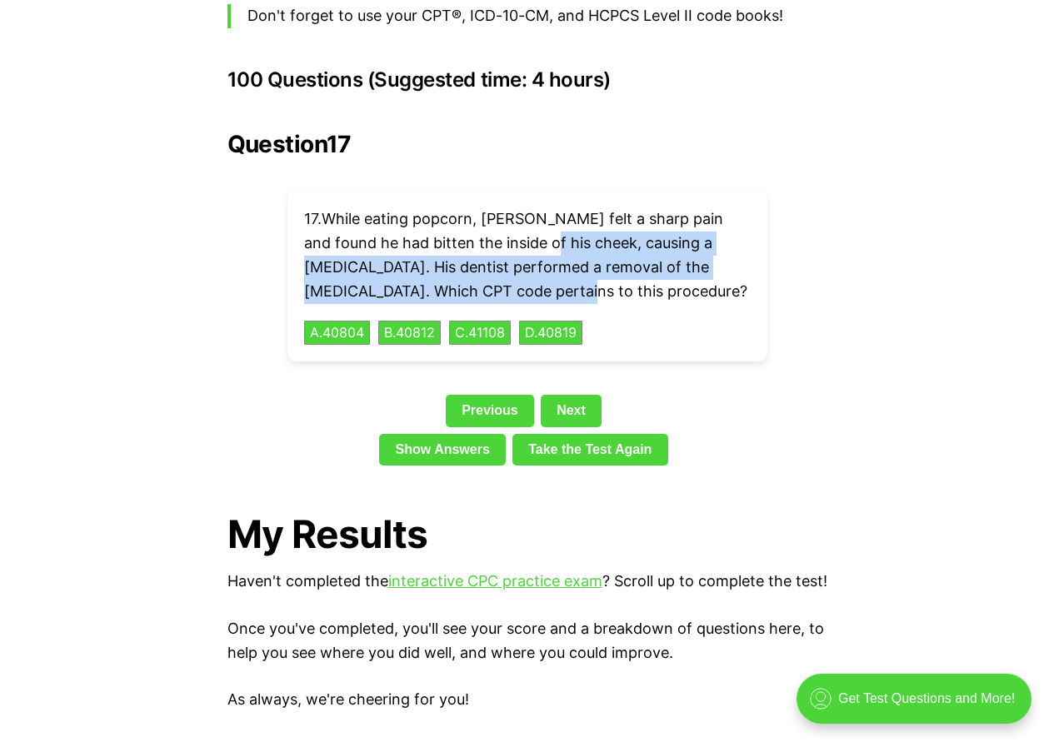
drag, startPoint x: 533, startPoint y: 254, endPoint x: 522, endPoint y: 190, distance: 65.0
click at [522, 207] on p "17 . While eating popcorn, [PERSON_NAME] felt a sharp pain and found he had bit…" at bounding box center [527, 255] width 446 height 96
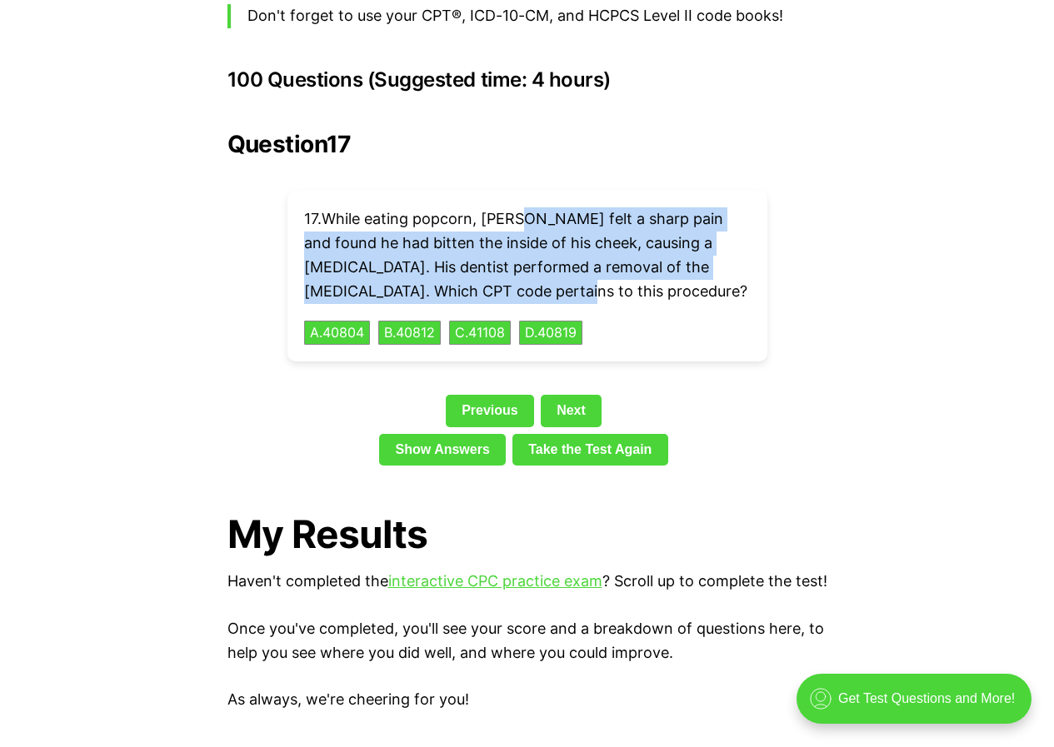
click at [542, 241] on p "17 . While eating popcorn, [PERSON_NAME] felt a sharp pain and found he had bit…" at bounding box center [527, 255] width 446 height 96
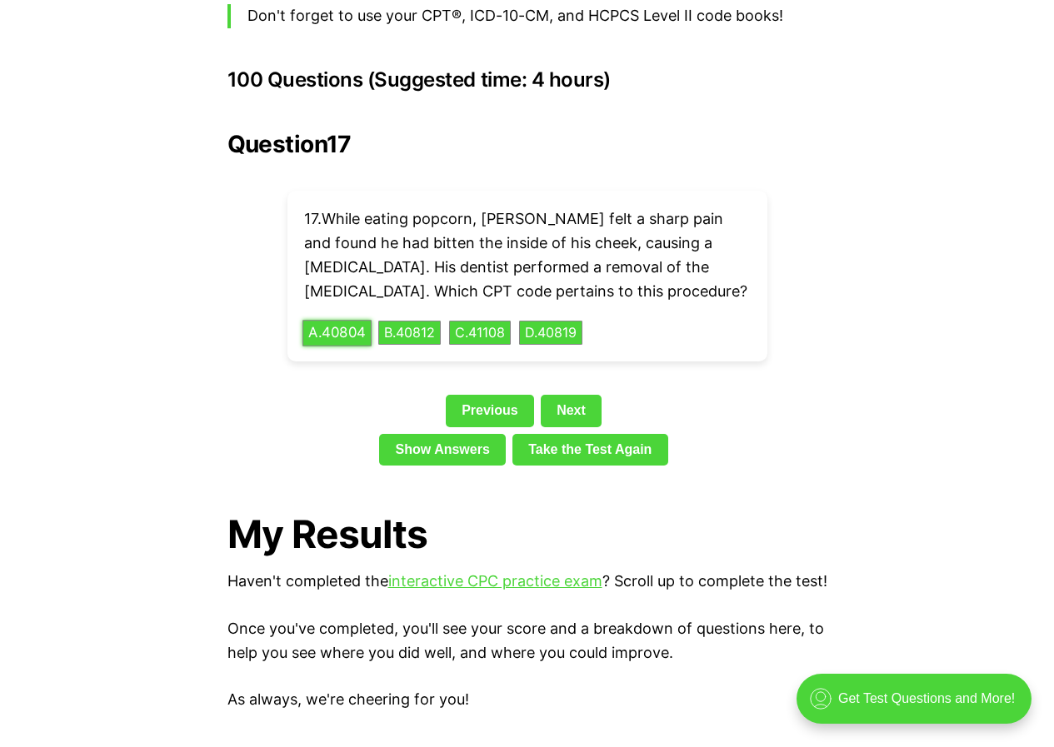
click at [345, 320] on button "A . 40804" at bounding box center [336, 333] width 69 height 26
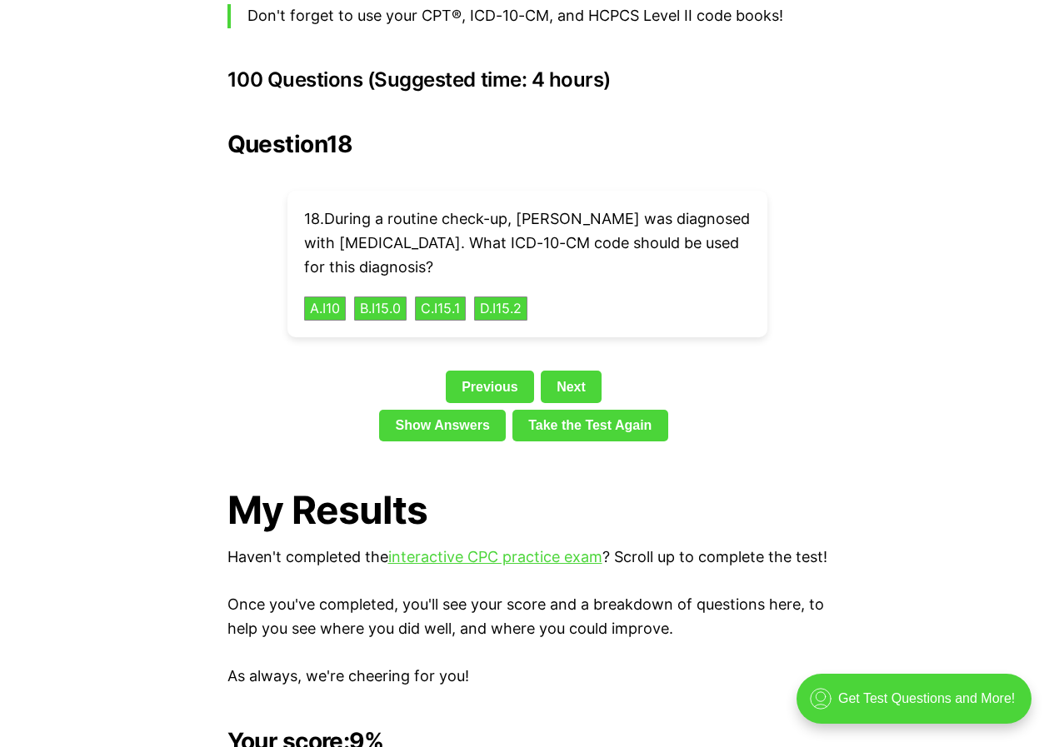
drag, startPoint x: 298, startPoint y: 212, endPoint x: 663, endPoint y: 240, distance: 365.9
click at [663, 240] on div "18 . During a routine check-up, [PERSON_NAME] was diagnosed with [MEDICAL_DATA]…" at bounding box center [527, 264] width 480 height 147
click at [662, 244] on p "18 . During a routine check-up, [PERSON_NAME] was diagnosed with [MEDICAL_DATA]…" at bounding box center [527, 243] width 446 height 72
click at [331, 296] on button "A . I10" at bounding box center [324, 309] width 44 height 26
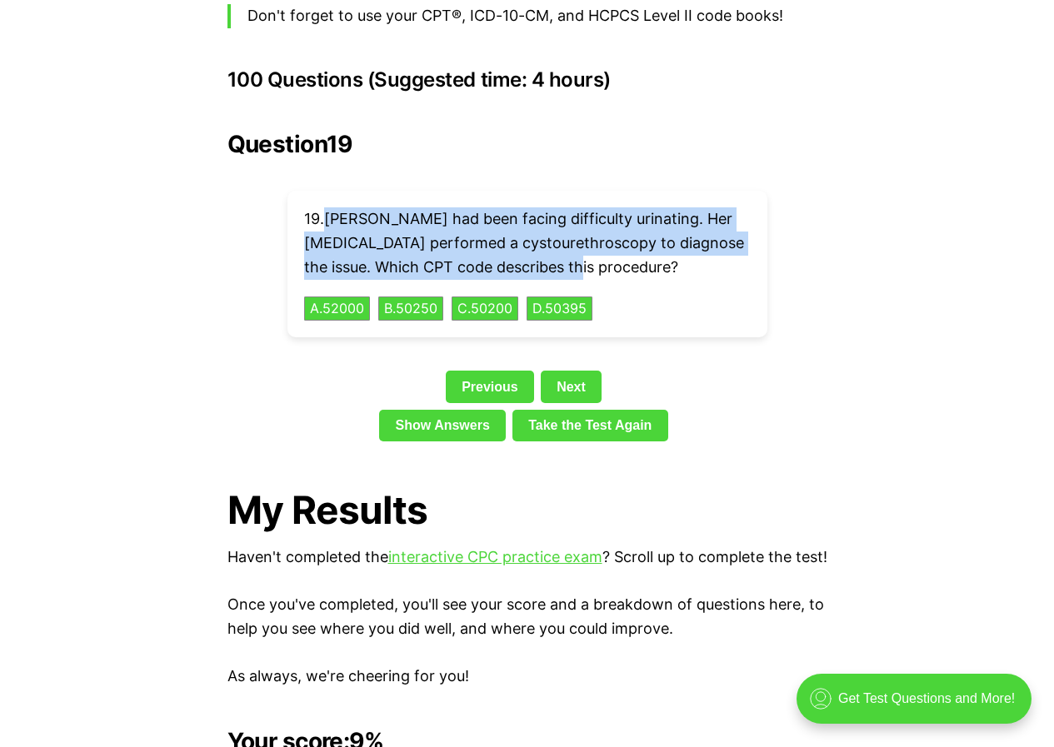
drag, startPoint x: 333, startPoint y: 197, endPoint x: 593, endPoint y: 237, distance: 262.9
click at [593, 237] on p "19 . [PERSON_NAME] had been facing difficulty urinating. Her [MEDICAL_DATA] per…" at bounding box center [527, 243] width 446 height 72
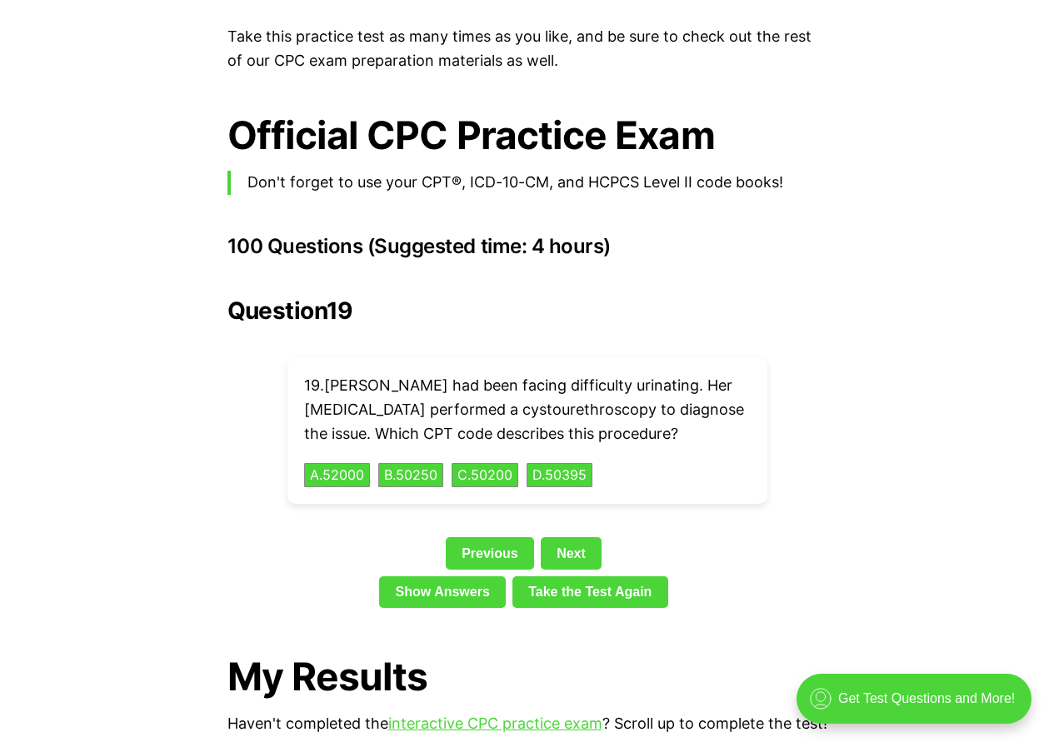
scroll to position [3630, 0]
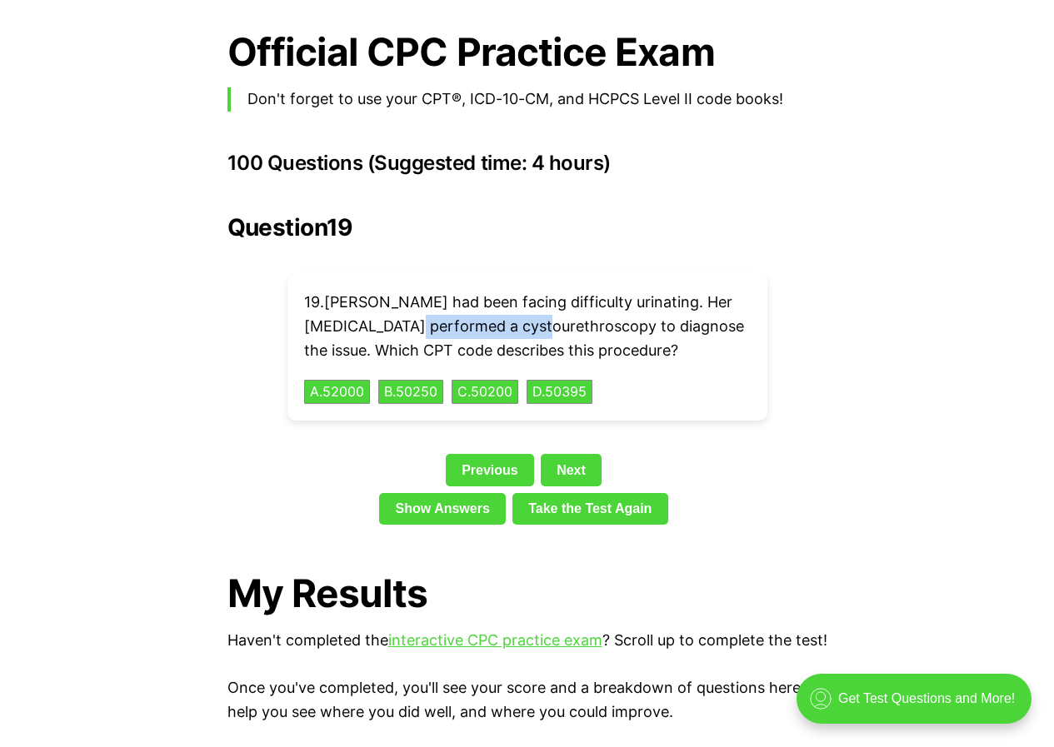
drag, startPoint x: 395, startPoint y: 302, endPoint x: 526, endPoint y: 302, distance: 131.6
click at [526, 302] on p "19 . [PERSON_NAME] had been facing difficulty urinating. Her [MEDICAL_DATA] per…" at bounding box center [527, 327] width 446 height 72
copy p "cystourethroscopy"
click at [769, 397] on div "Question 19 19 . [PERSON_NAME] had been facing difficulty urinating. Her [MEDIC…" at bounding box center [527, 372] width 600 height 317
drag, startPoint x: 397, startPoint y: 302, endPoint x: 526, endPoint y: 299, distance: 129.1
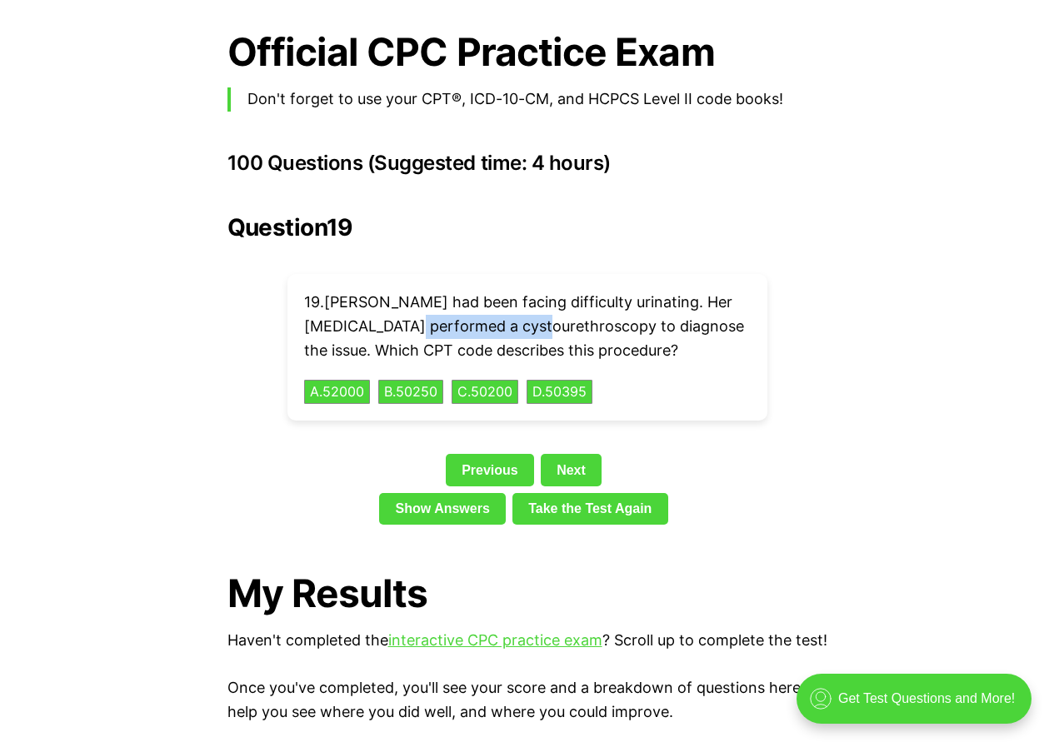
click at [526, 299] on p "19 . [PERSON_NAME] had been facing difficulty urinating. Her [MEDICAL_DATA] per…" at bounding box center [527, 327] width 446 height 72
click at [351, 379] on button "A . 52000" at bounding box center [336, 392] width 69 height 26
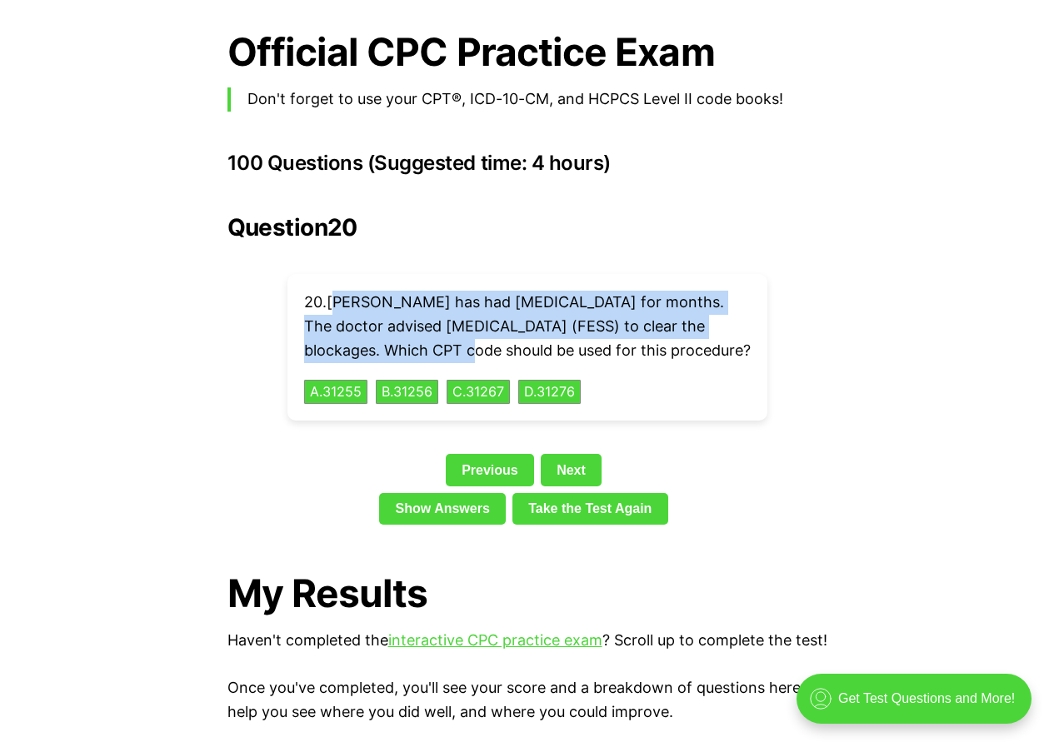
drag, startPoint x: 335, startPoint y: 274, endPoint x: 386, endPoint y: 325, distance: 72.4
click at [385, 326] on p "20 . [PERSON_NAME] has had [MEDICAL_DATA] for months. The doctor advised [MEDIC…" at bounding box center [527, 327] width 446 height 72
click at [392, 307] on p "20 . [PERSON_NAME] has had [MEDICAL_DATA] for months. The doctor advised [MEDIC…" at bounding box center [527, 327] width 446 height 72
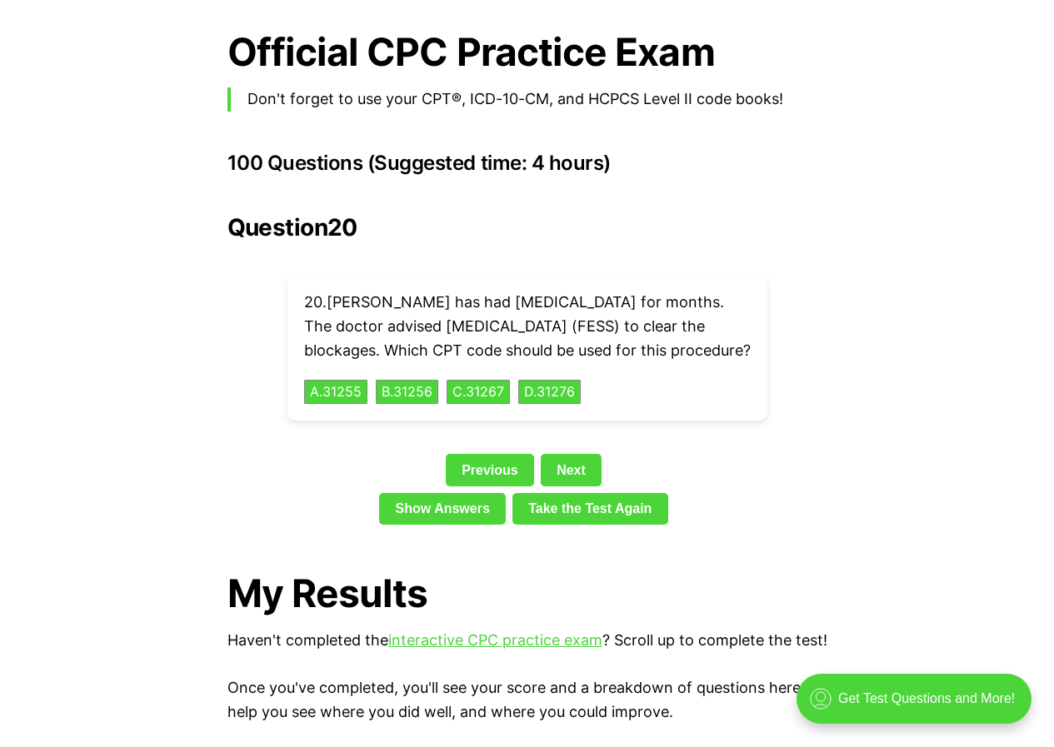
drag, startPoint x: 331, startPoint y: 269, endPoint x: 419, endPoint y: 341, distance: 113.7
click at [413, 343] on p "20 . [PERSON_NAME] has had [MEDICAL_DATA] for months. The doctor advised [MEDIC…" at bounding box center [527, 327] width 446 height 72
click at [577, 355] on p "20 . [PERSON_NAME] has had [MEDICAL_DATA] for months. The doctor advised [MEDIC…" at bounding box center [527, 327] width 446 height 72
click at [458, 291] on p "20 . [PERSON_NAME] has had [MEDICAL_DATA] for months. The doctor advised [MEDIC…" at bounding box center [527, 327] width 446 height 72
drag, startPoint x: 429, startPoint y: 277, endPoint x: 544, endPoint y: 283, distance: 115.1
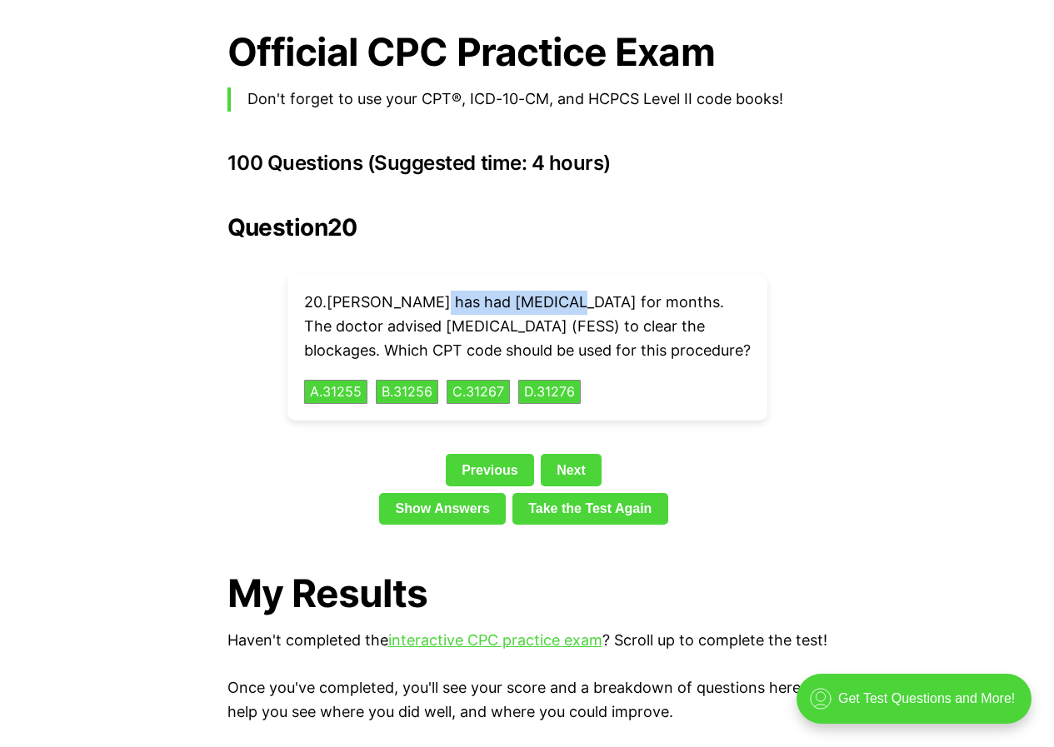
click at [544, 291] on p "20 . [PERSON_NAME] has had [MEDICAL_DATA] for months. The doctor advised [MEDIC…" at bounding box center [527, 327] width 446 height 72
drag, startPoint x: 622, startPoint y: 294, endPoint x: 640, endPoint y: 298, distance: 18.8
click at [633, 297] on p "20 . [PERSON_NAME] has had [MEDICAL_DATA] for months. The doctor advised [MEDIC…" at bounding box center [527, 327] width 446 height 72
click at [687, 301] on p "20 . [PERSON_NAME] has had [MEDICAL_DATA] for months. The doctor advised [MEDIC…" at bounding box center [527, 327] width 446 height 72
drag, startPoint x: 643, startPoint y: 270, endPoint x: 715, endPoint y: 280, distance: 72.3
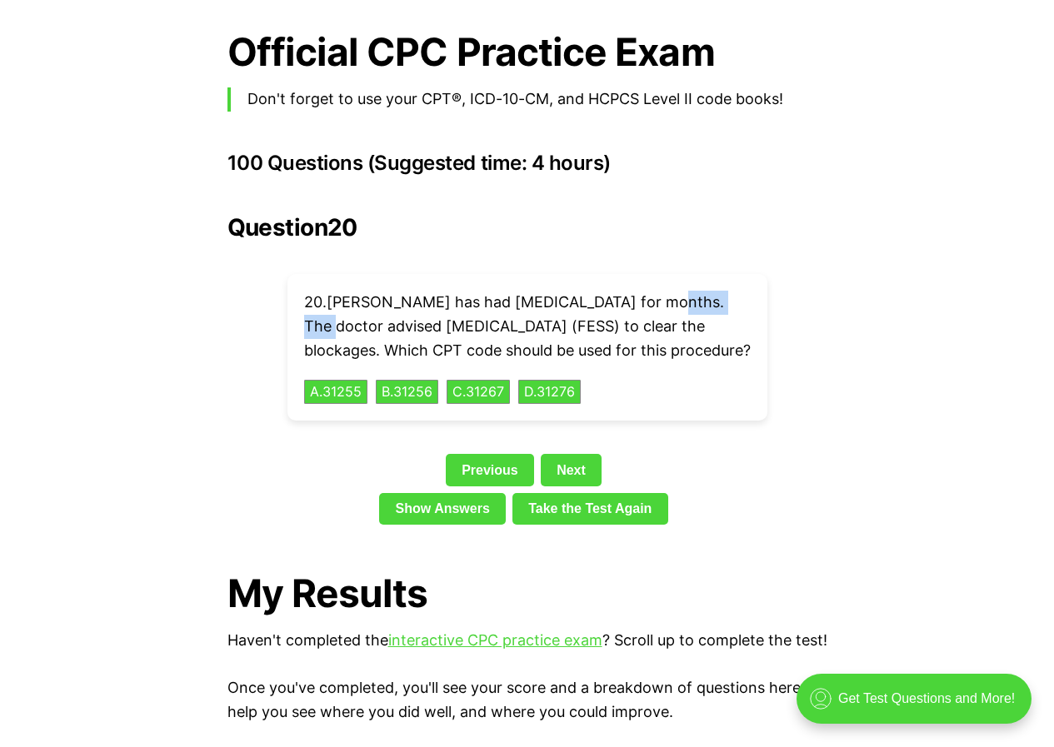
click at [715, 291] on p "20 . [PERSON_NAME] has had [MEDICAL_DATA] for months. The doctor advised [MEDIC…" at bounding box center [527, 327] width 446 height 72
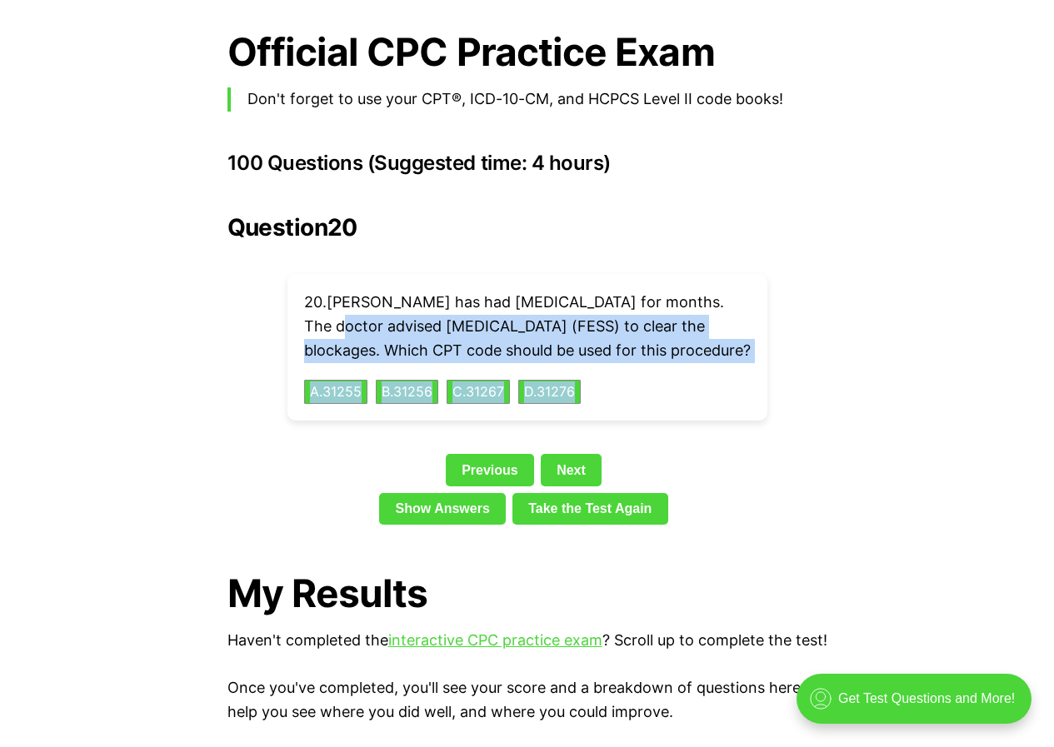
drag, startPoint x: 304, startPoint y: 296, endPoint x: 946, endPoint y: 381, distance: 647.9
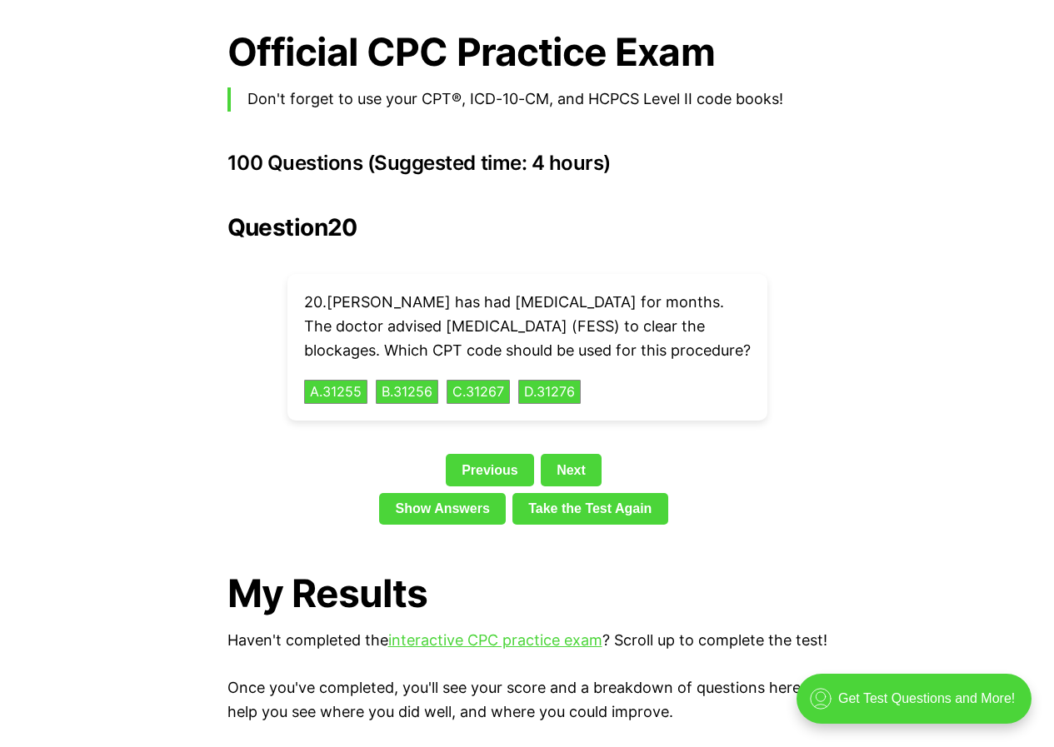
click at [356, 383] on button "A . 31255" at bounding box center [335, 392] width 67 height 26
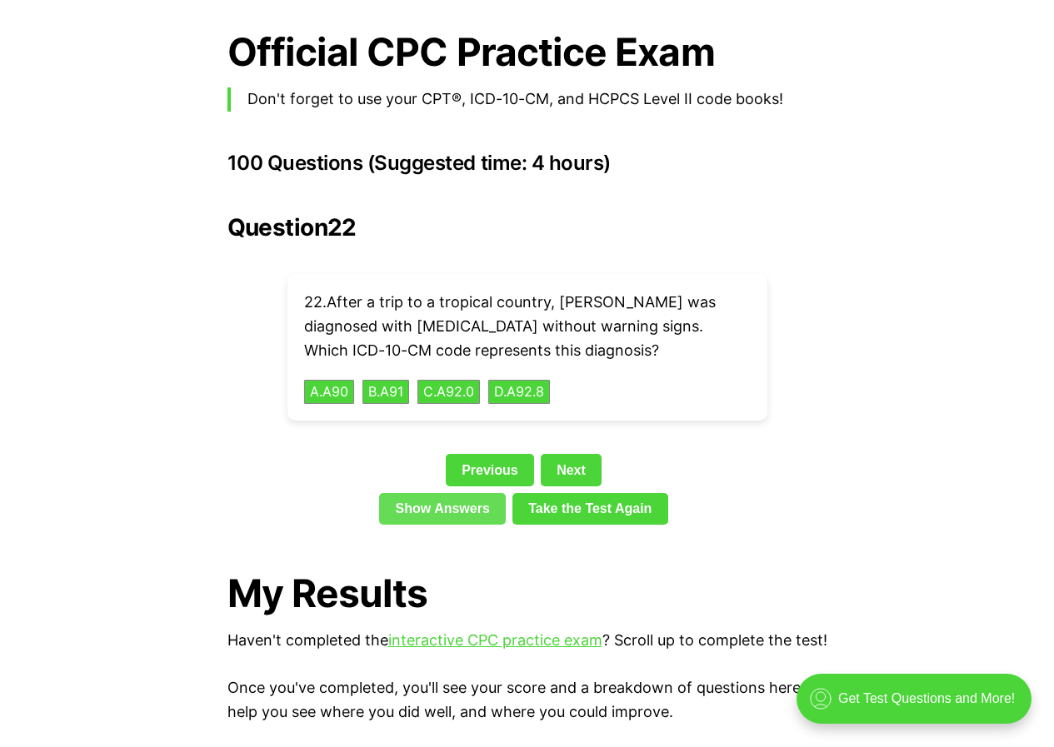
click at [471, 493] on link "Show Answers" at bounding box center [442, 509] width 127 height 32
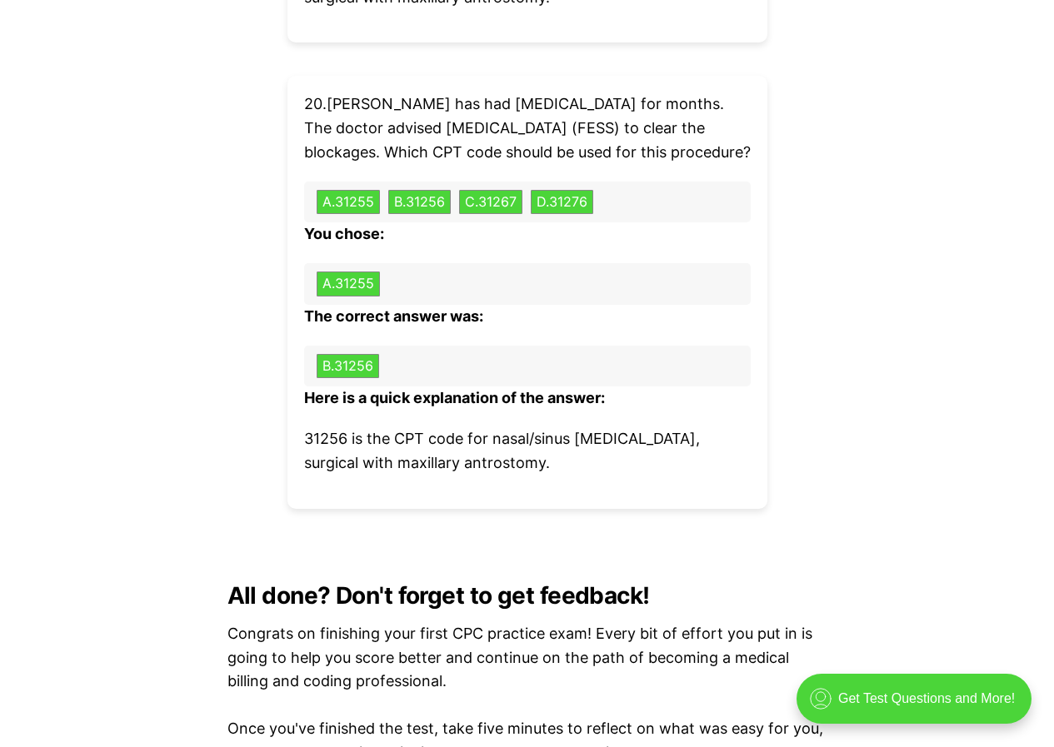
scroll to position [7604, 0]
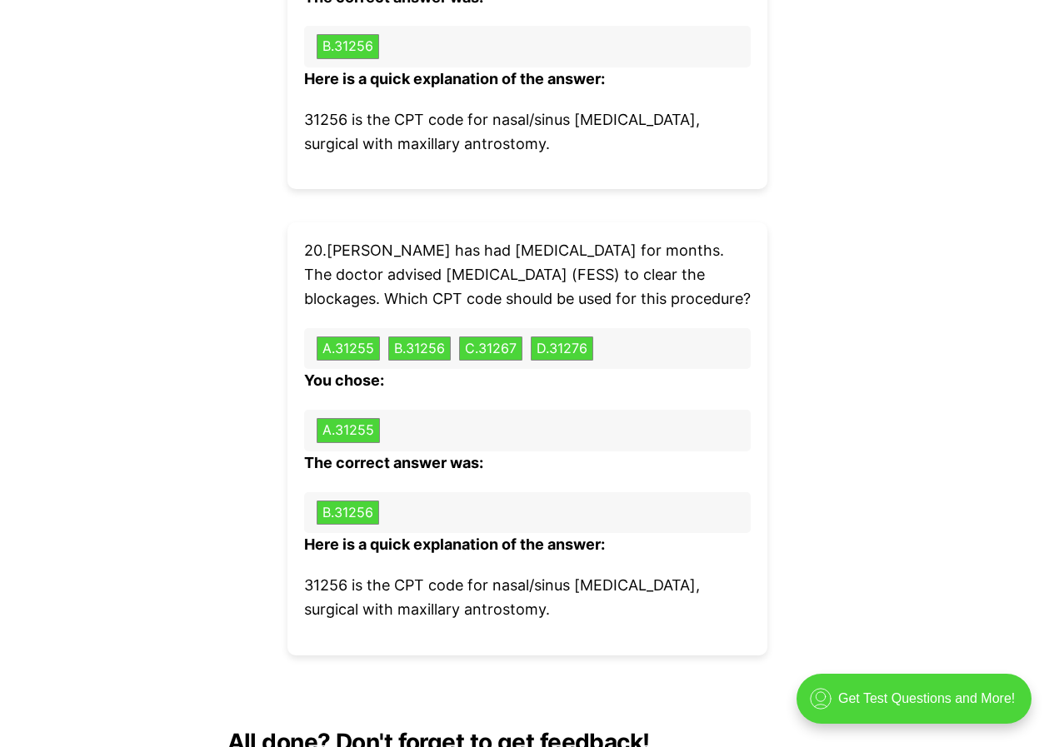
drag, startPoint x: 476, startPoint y: 394, endPoint x: 541, endPoint y: 408, distance: 65.7
click at [523, 393] on p "You chose:" at bounding box center [527, 381] width 446 height 24
